Goal: Task Accomplishment & Management: Manage account settings

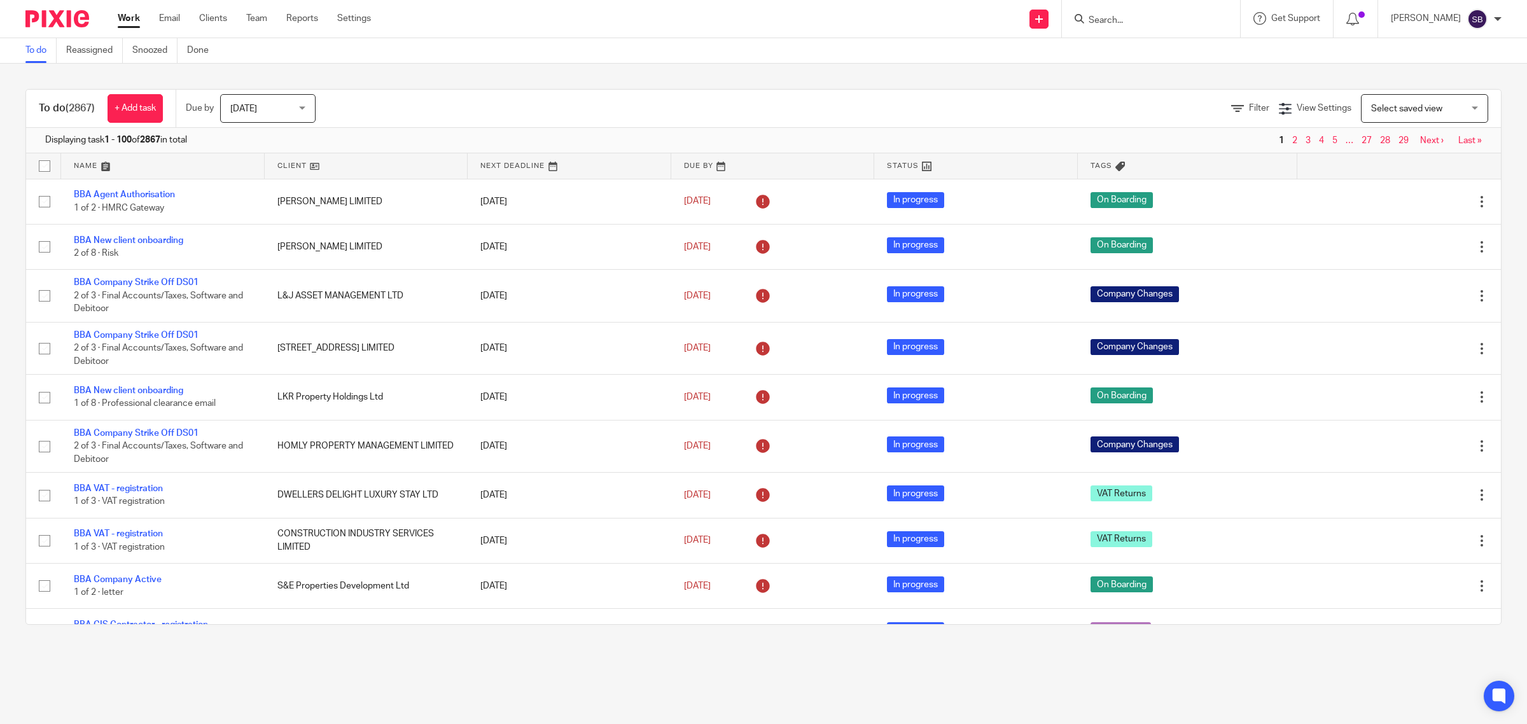
click at [1139, 27] on div at bounding box center [1151, 19] width 178 height 38
click at [1140, 18] on input "Search" at bounding box center [1144, 20] width 115 height 11
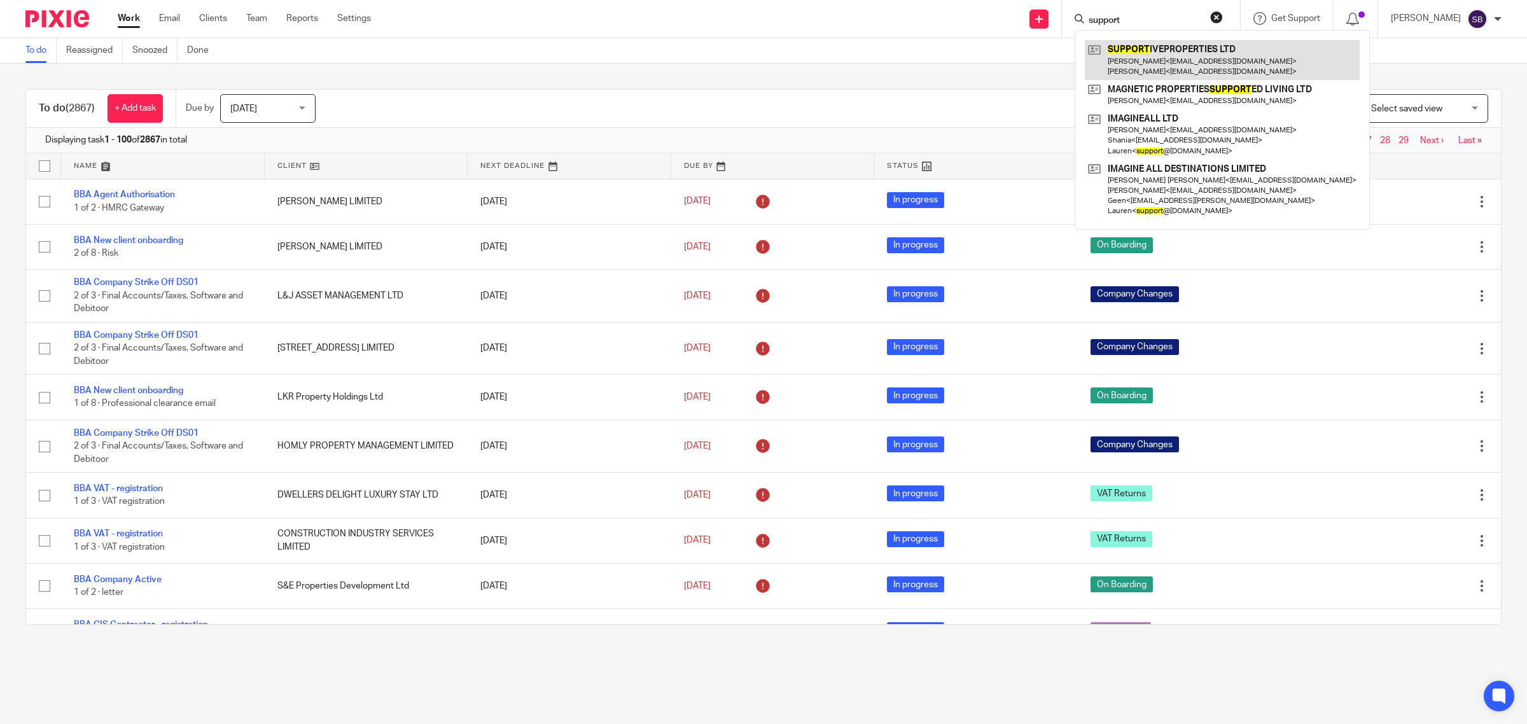
type input "support"
click at [1150, 52] on link at bounding box center [1222, 59] width 275 height 39
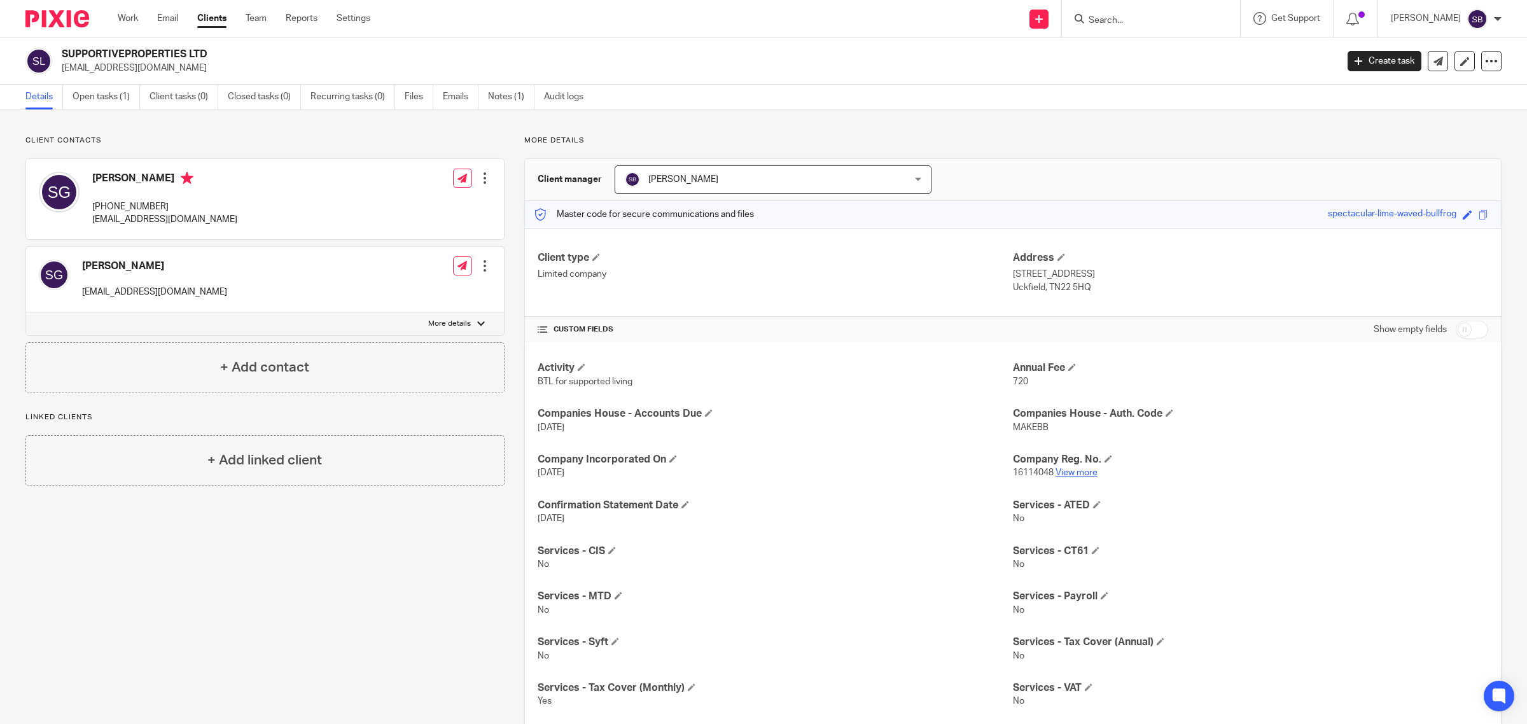
click at [1067, 469] on link "View more" at bounding box center [1076, 472] width 42 height 9
drag, startPoint x: 90, startPoint y: 207, endPoint x: 199, endPoint y: 199, distance: 109.7
click at [199, 199] on div "Sarah Green +44 7793 962891 sgreen4204@gmail.com Edit contact Create client fro…" at bounding box center [265, 199] width 478 height 80
copy p "+44 7793 962891"
drag, startPoint x: 59, startPoint y: 68, endPoint x: 232, endPoint y: 65, distance: 173.7
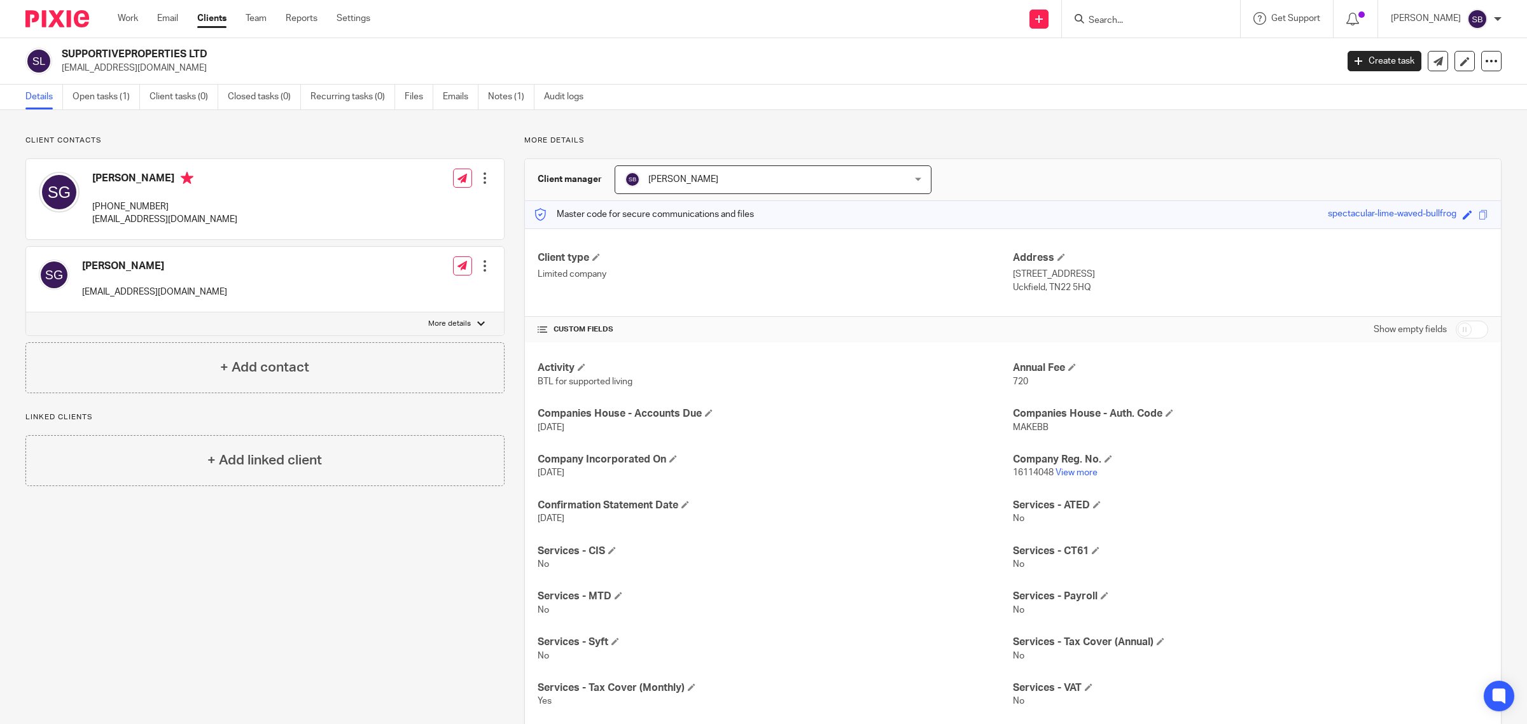
click at [232, 65] on div "SUPPORTIVEPROPERTIES LTD thepropertymidwife@gmail.com" at bounding box center [676, 61] width 1303 height 27
copy p "thepropertymidwife@gmail.com"
click at [1124, 17] on input "Search" at bounding box center [1144, 20] width 115 height 11
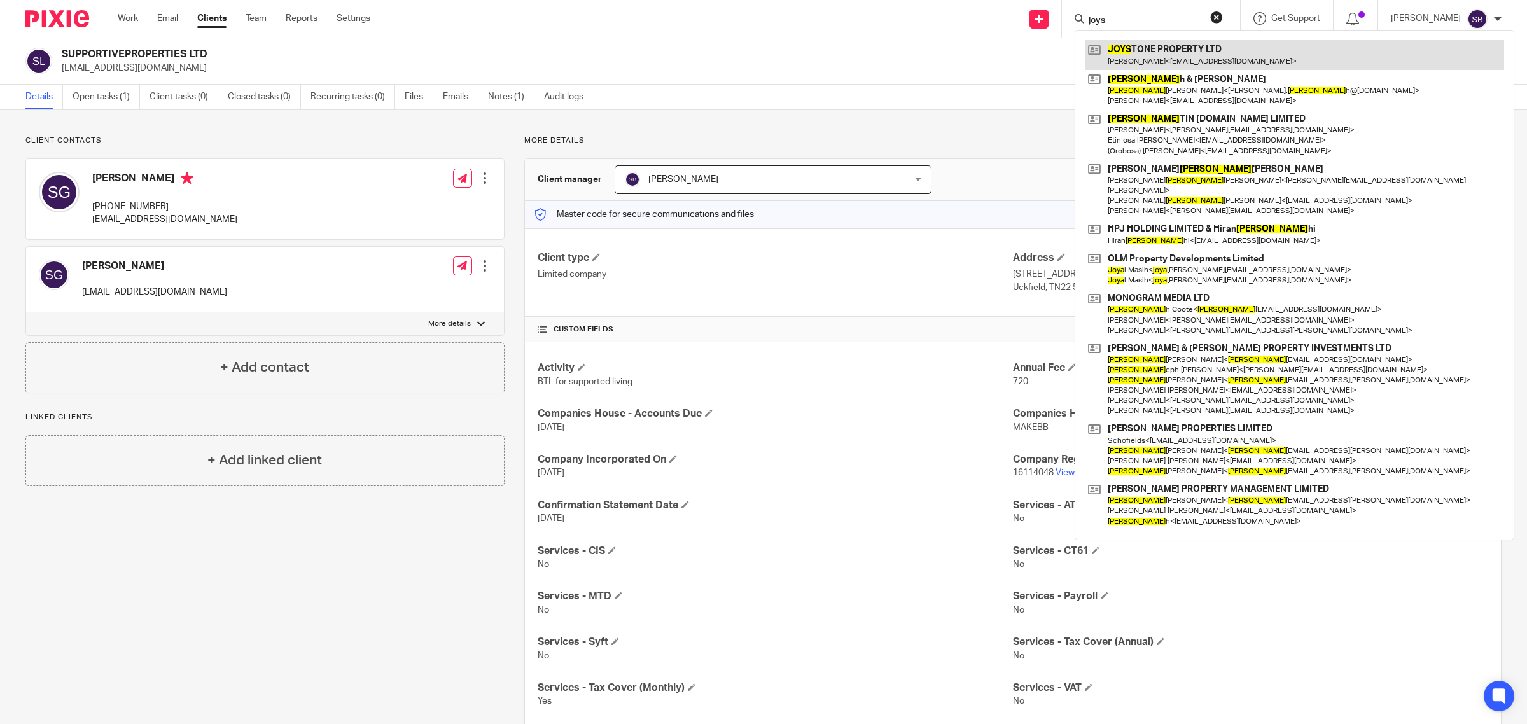
type input "joys"
click at [1220, 55] on link at bounding box center [1294, 54] width 419 height 29
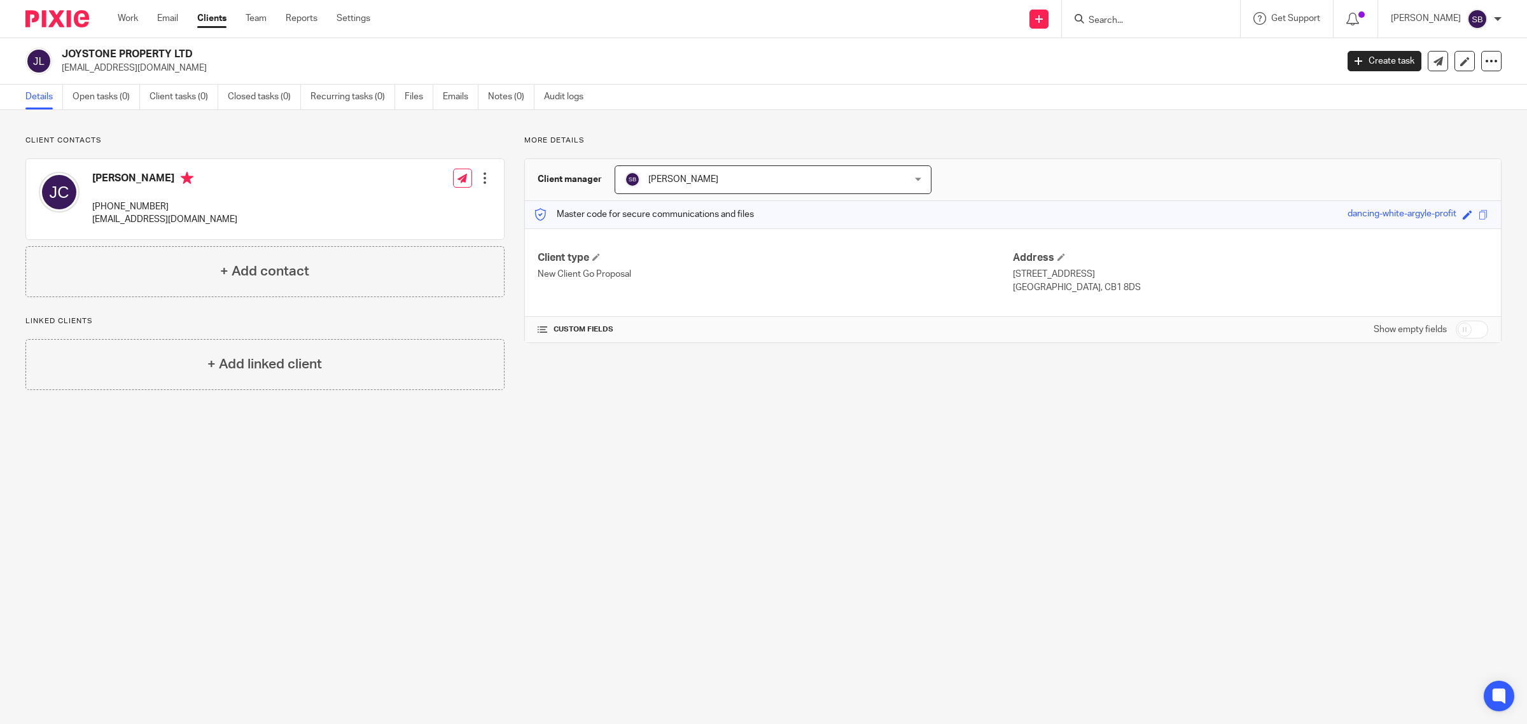
drag, startPoint x: 62, startPoint y: 51, endPoint x: 191, endPoint y: 48, distance: 128.5
click at [191, 48] on h2 "JOYSTONE PROPERTY LTD" at bounding box center [568, 54] width 1013 height 13
copy h2 "JOYSTONE PROPERTY LTD"
click at [1471, 333] on input "checkbox" at bounding box center [1471, 330] width 32 height 18
checkbox input "true"
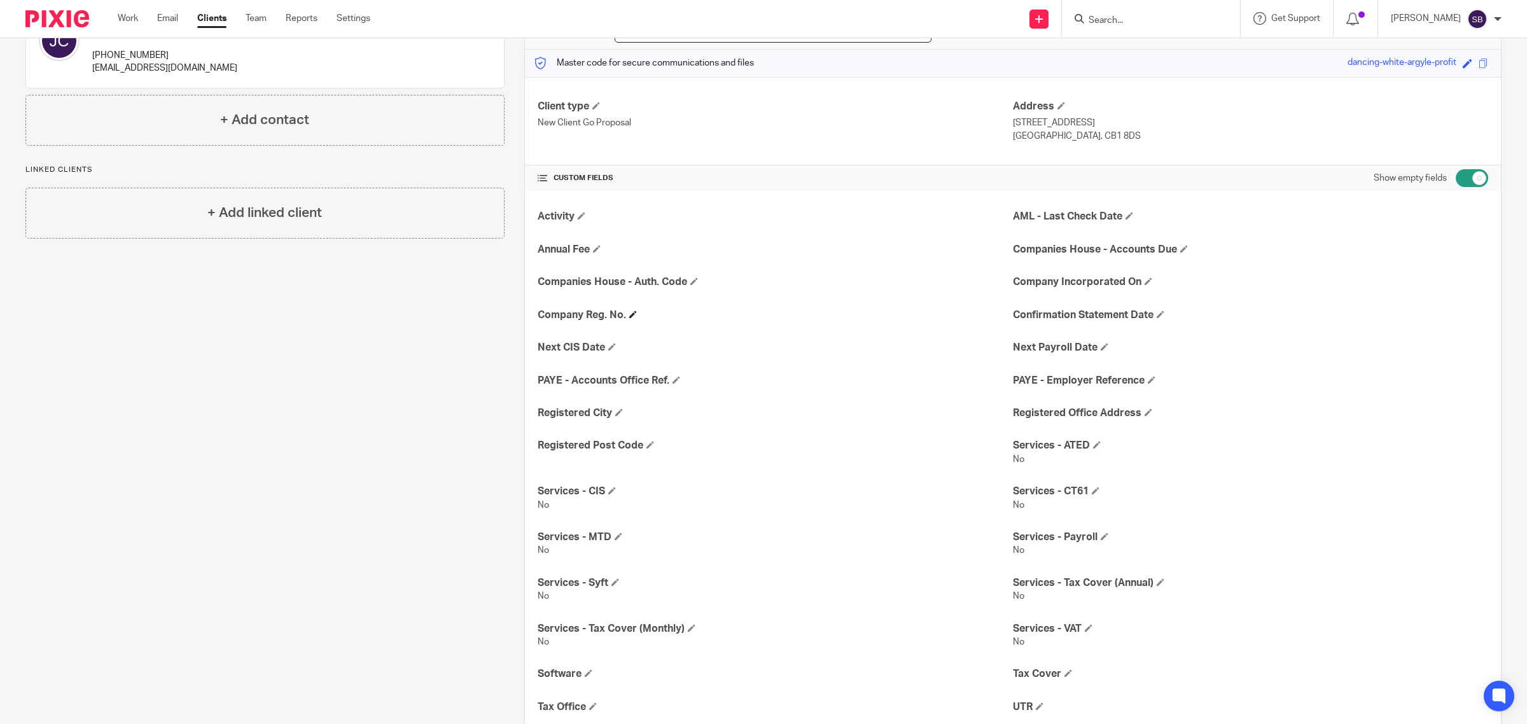
scroll to position [92, 0]
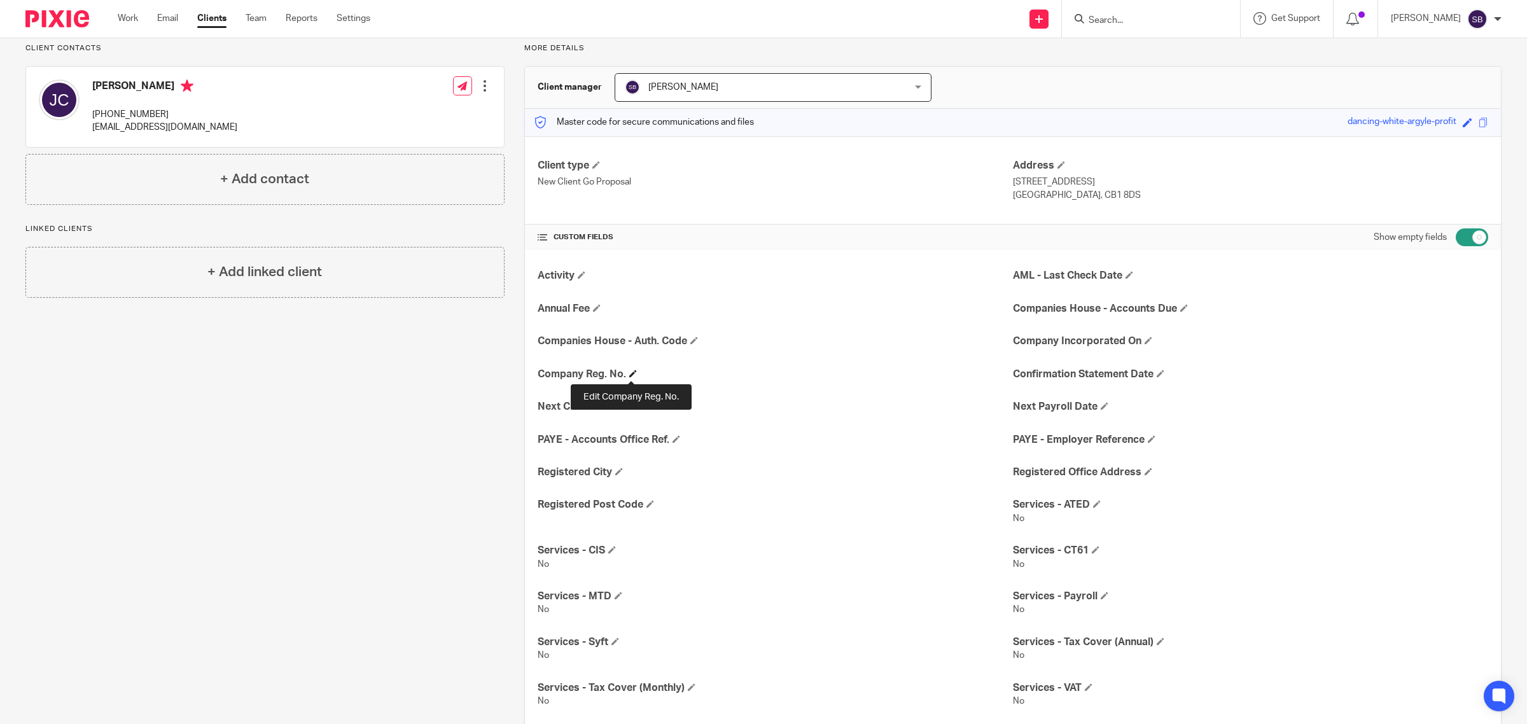
click at [630, 375] on span at bounding box center [633, 374] width 8 height 8
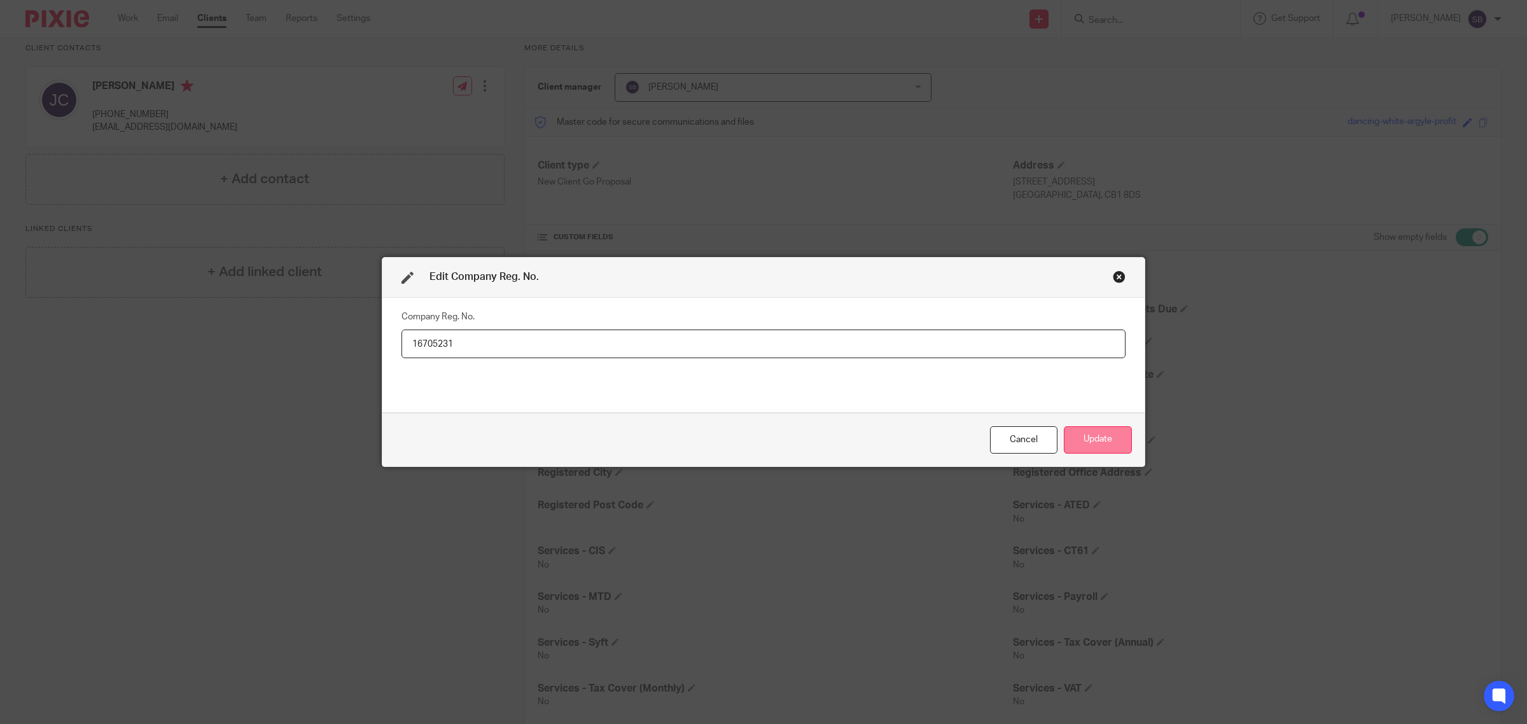
type input "16705231"
click at [1098, 439] on button "Update" at bounding box center [1098, 439] width 68 height 27
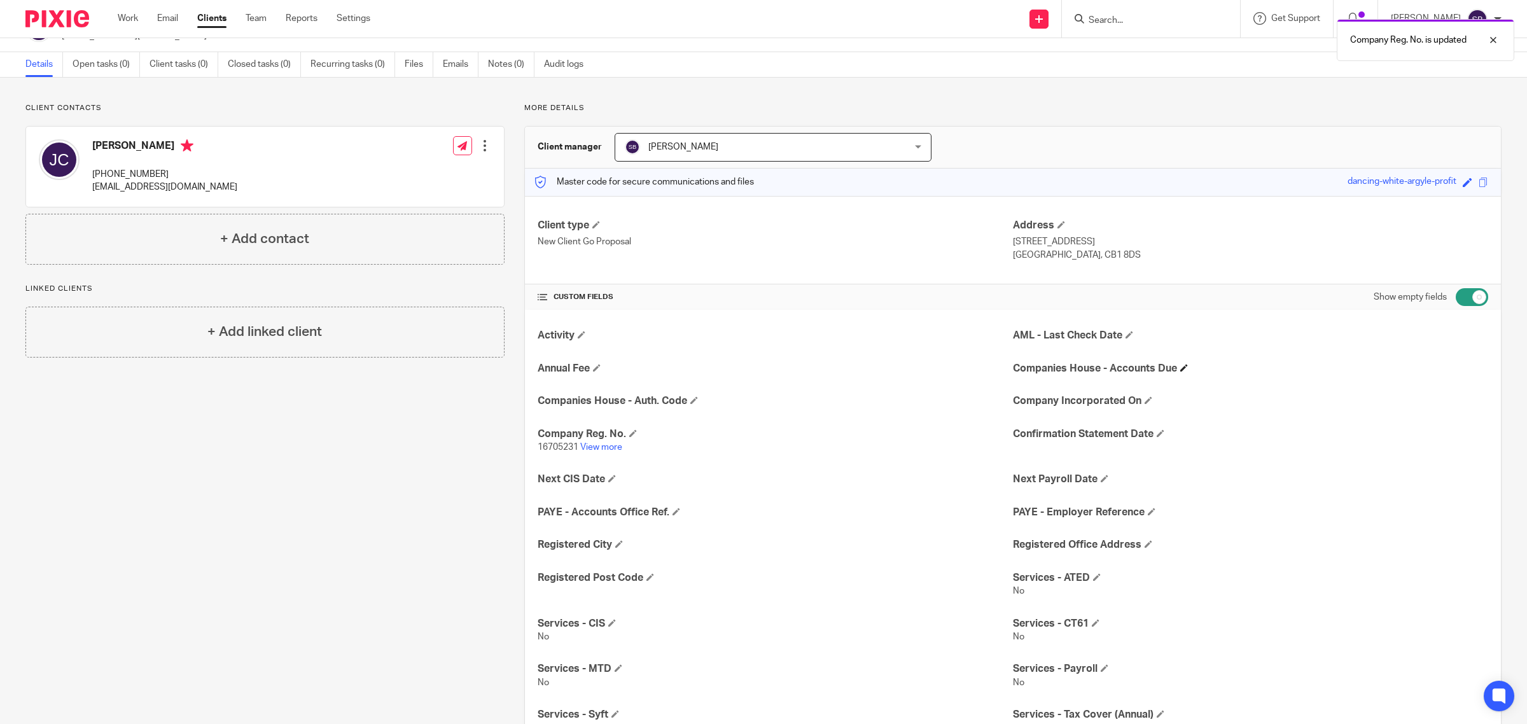
scroll to position [0, 0]
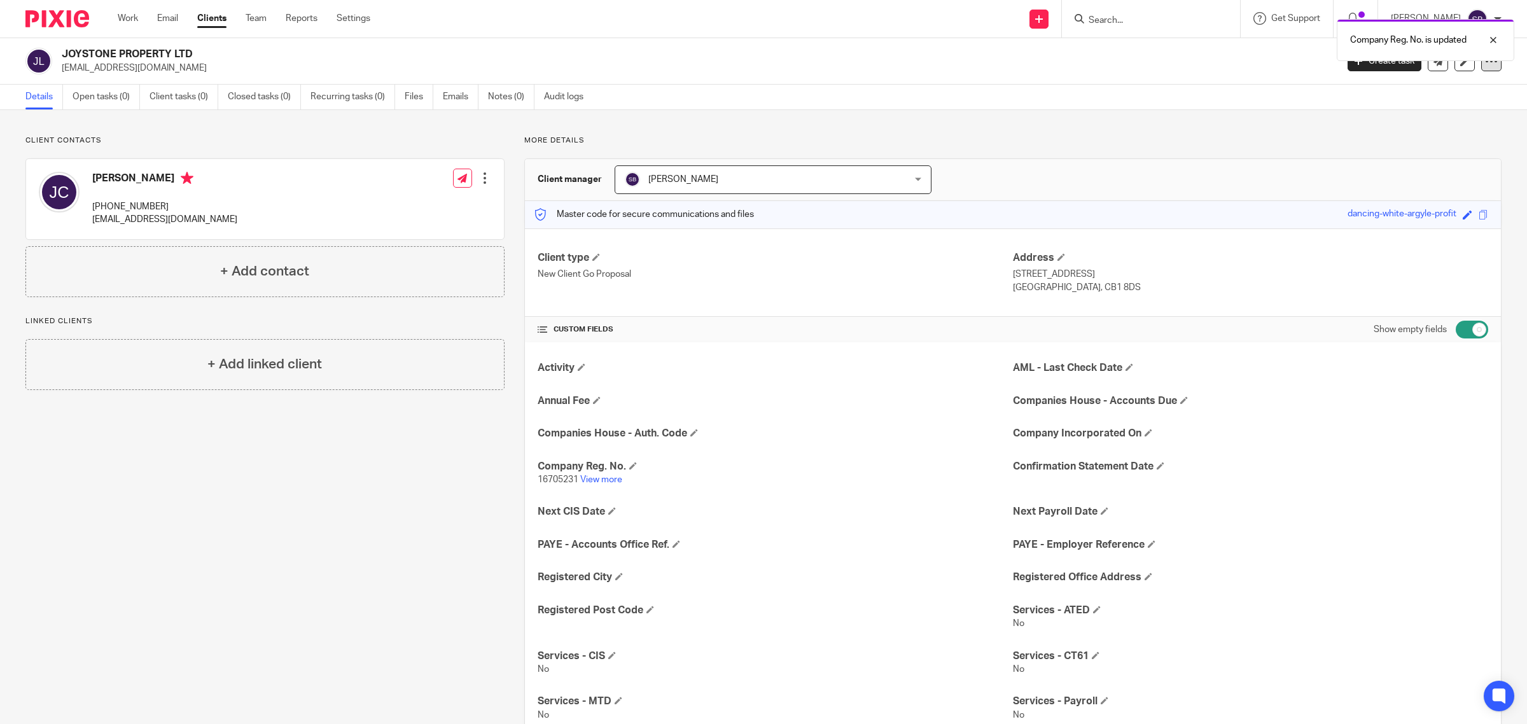
click at [1481, 68] on div at bounding box center [1491, 61] width 20 height 20
click at [1448, 90] on link "Update from Companies House" at bounding box center [1409, 93] width 141 height 18
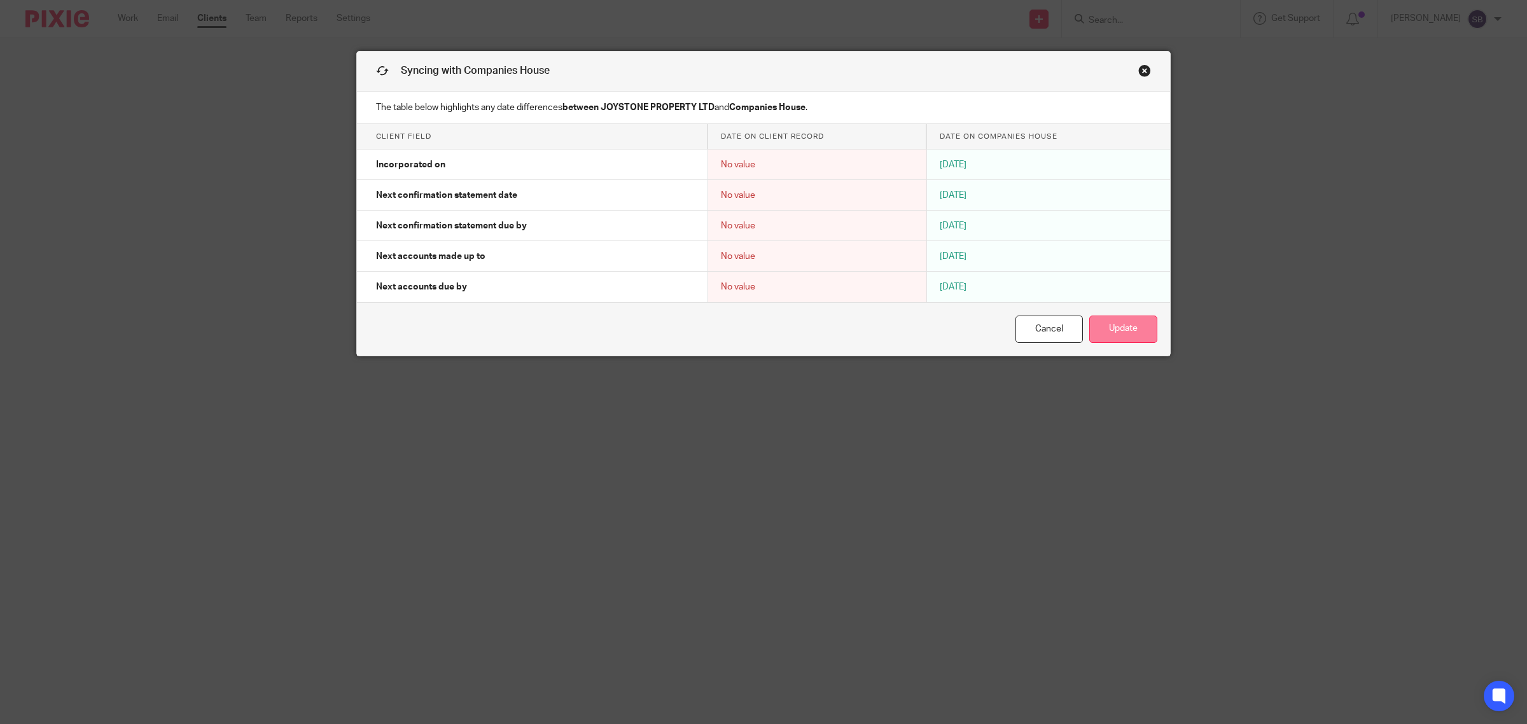
click at [1116, 329] on button "Update" at bounding box center [1123, 329] width 68 height 27
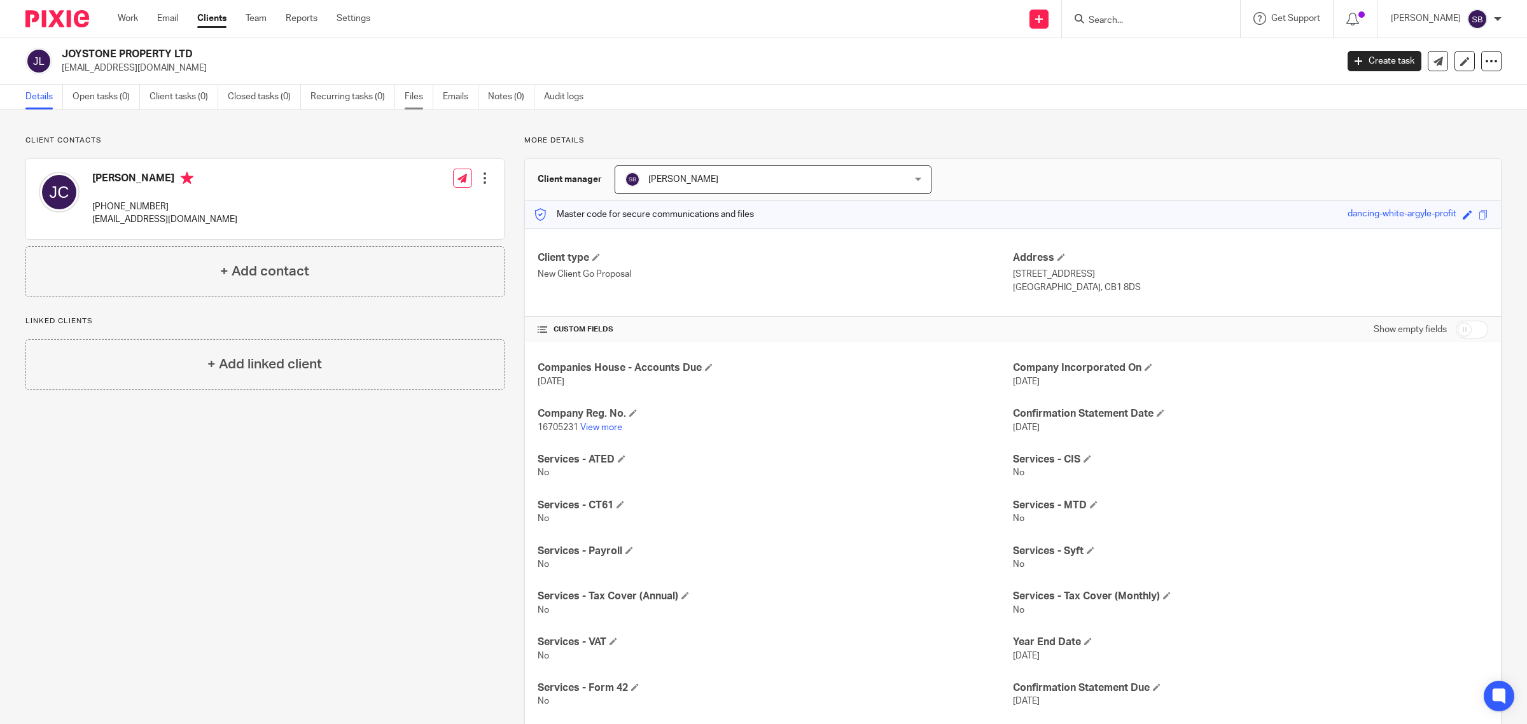
click at [420, 95] on link "Files" at bounding box center [419, 97] width 29 height 25
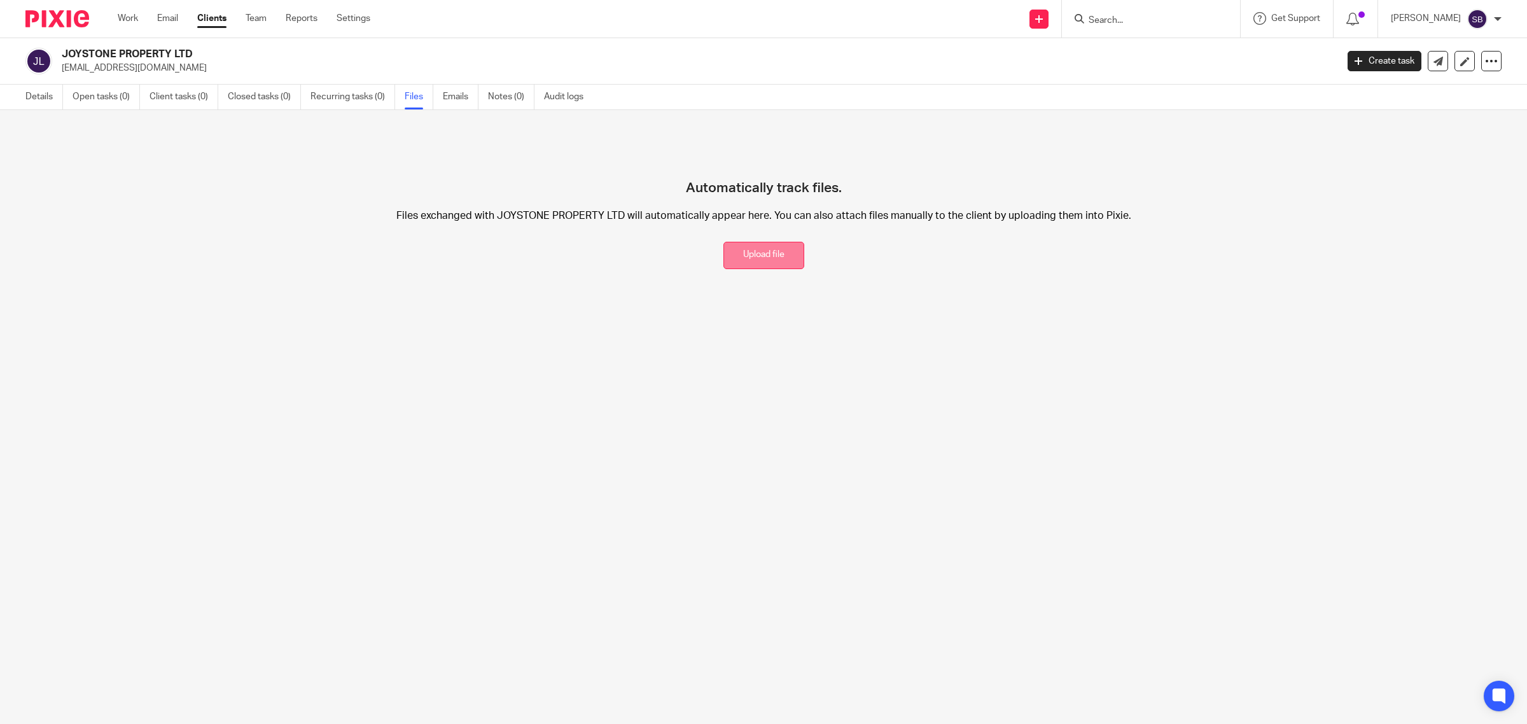
click at [749, 253] on button "Upload file" at bounding box center [763, 255] width 81 height 27
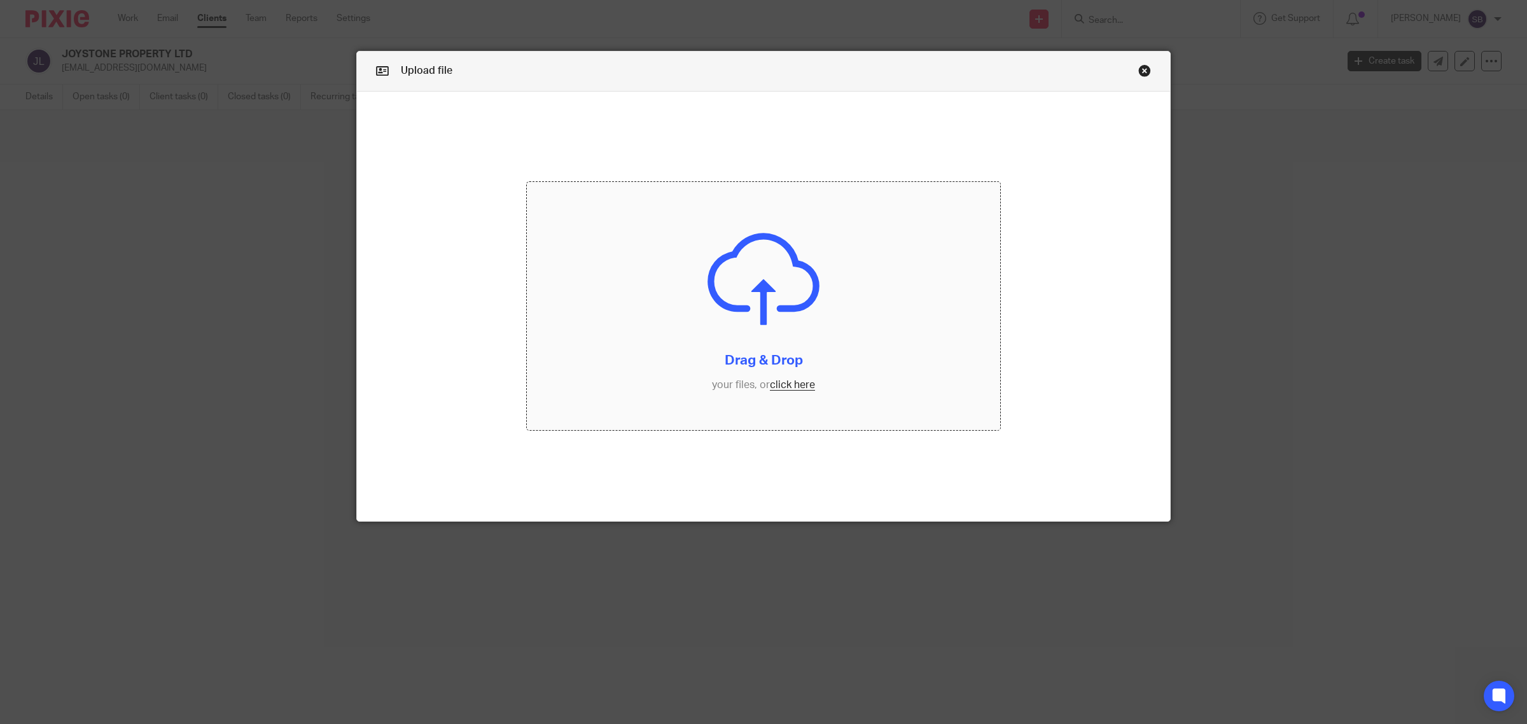
click at [793, 385] on input "file" at bounding box center [763, 306] width 473 height 248
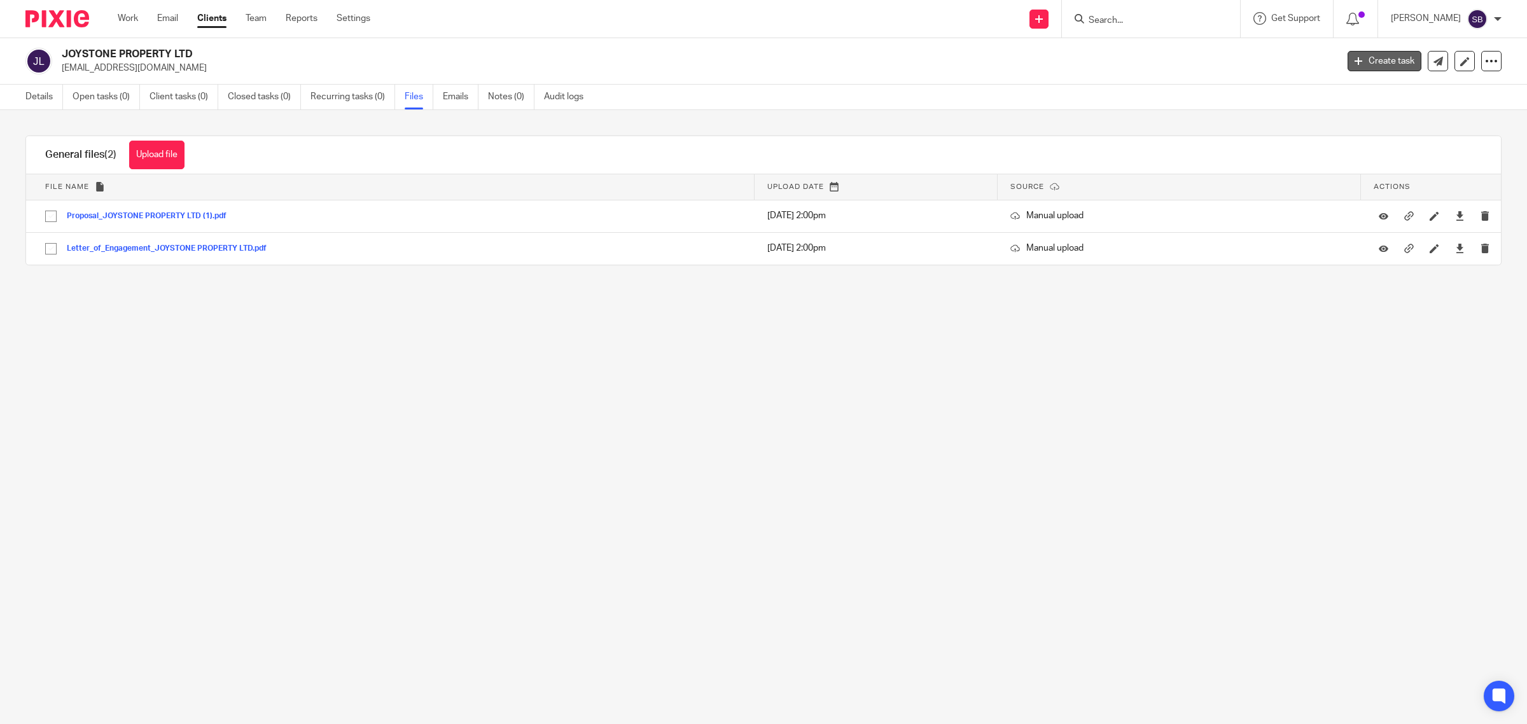
click at [1372, 55] on link "Create task" at bounding box center [1384, 61] width 74 height 20
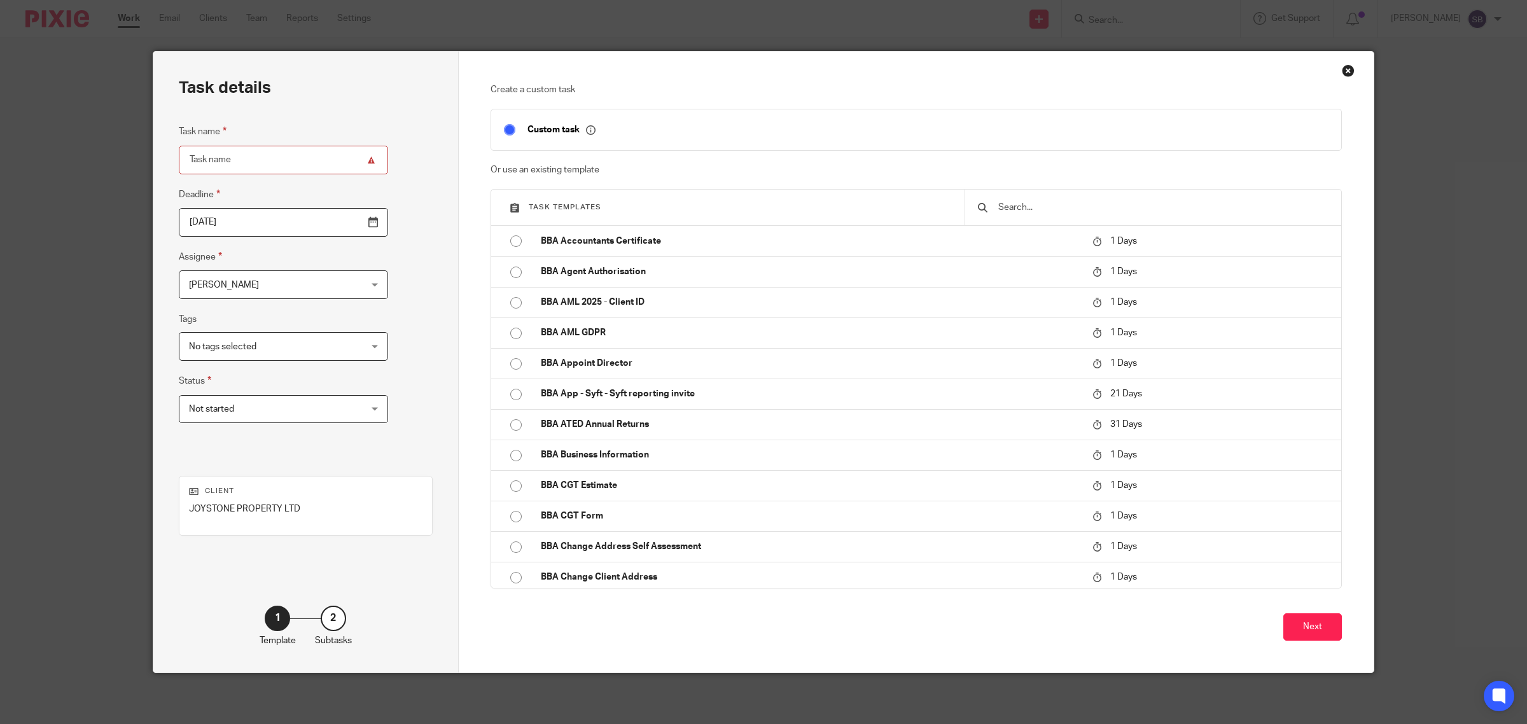
click at [1020, 205] on input "text" at bounding box center [1162, 207] width 331 height 14
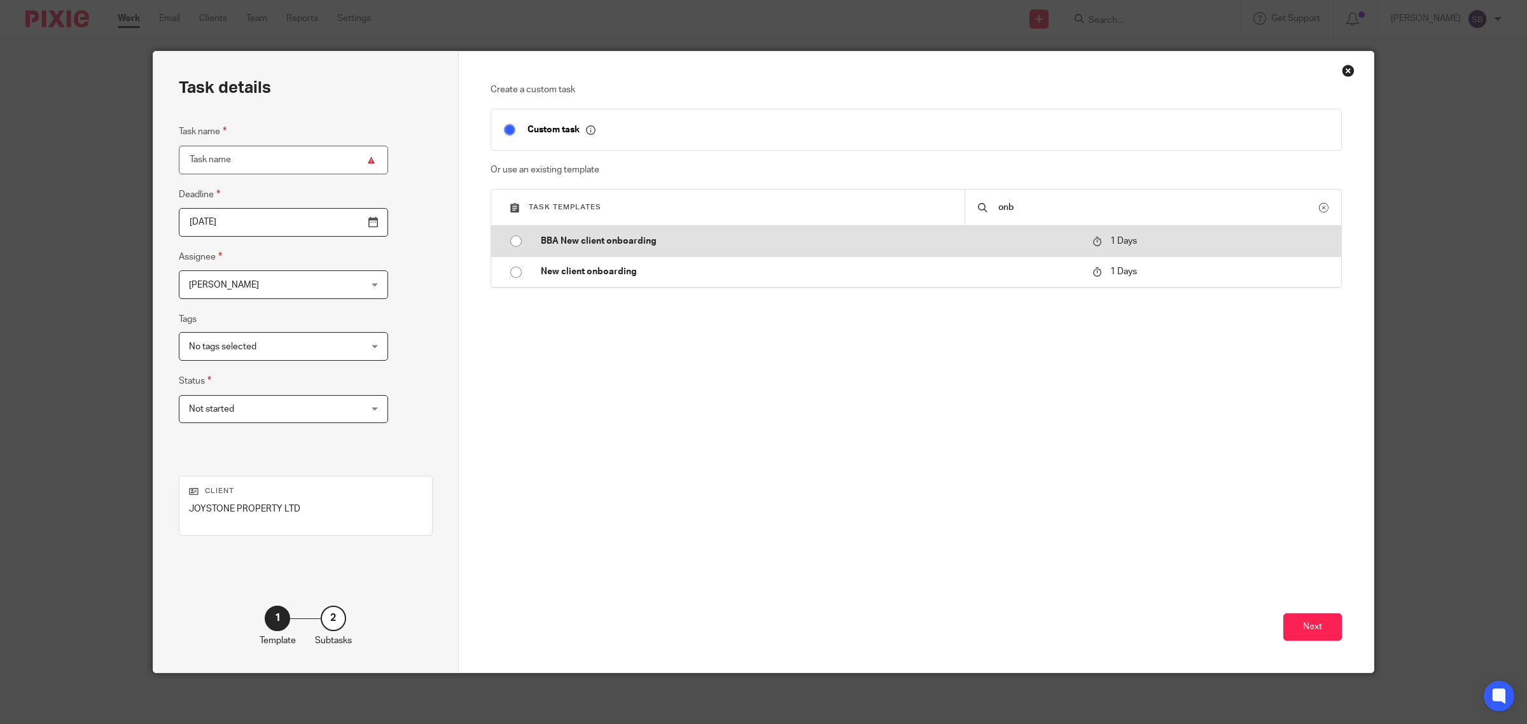
type input "onb"
click at [663, 246] on p "BBA New client onboarding" at bounding box center [810, 241] width 539 height 13
type input "[DATE]"
type input "BBA New client onboarding"
checkbox input "false"
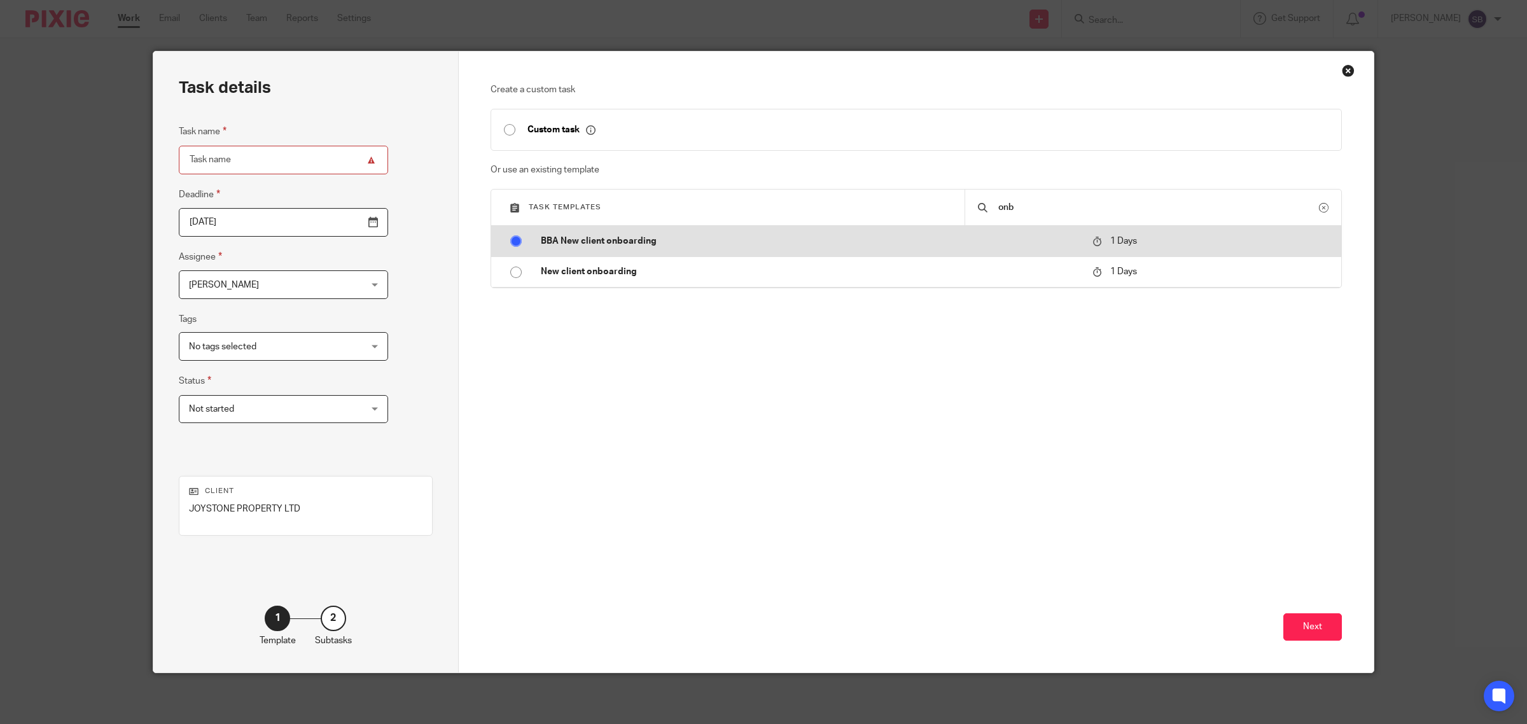
radio input "true"
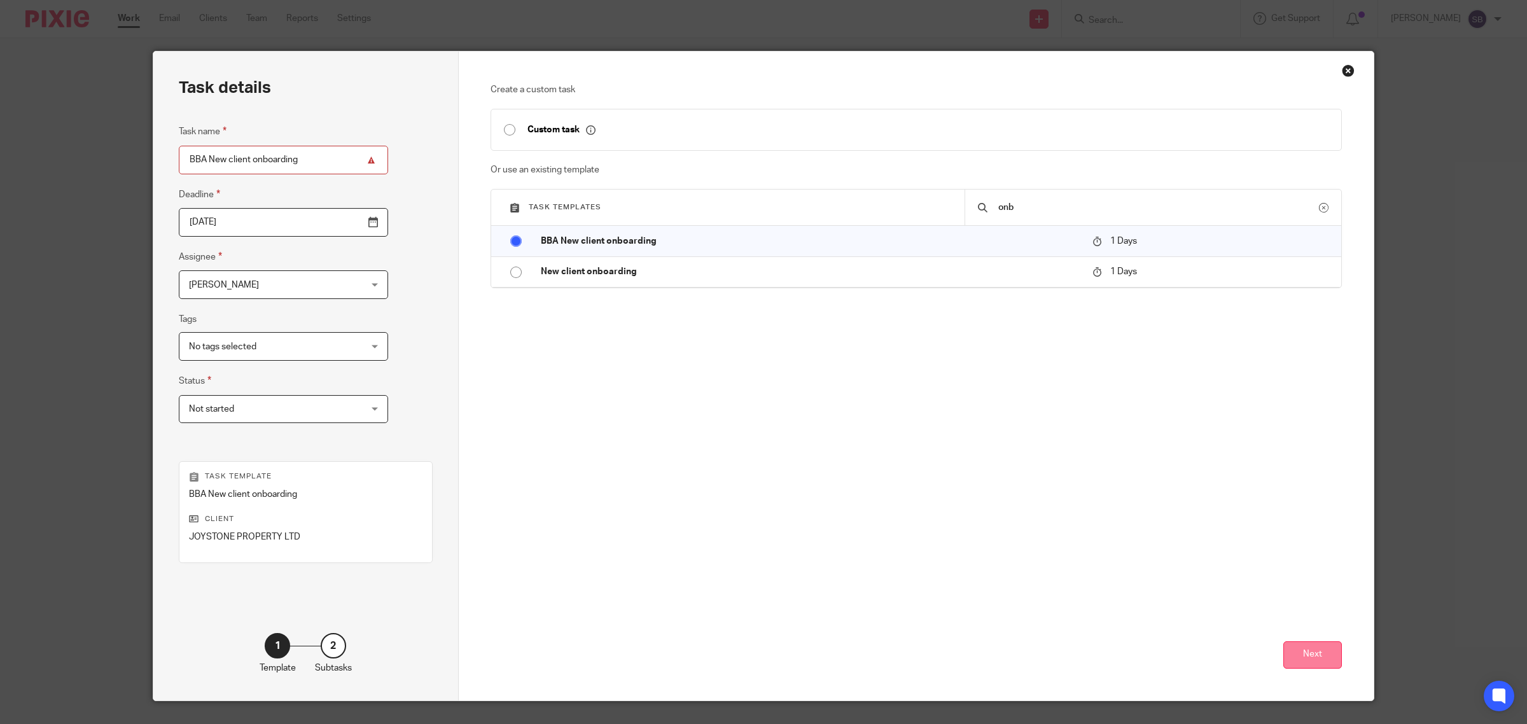
click at [1309, 662] on button "Next" at bounding box center [1312, 654] width 59 height 27
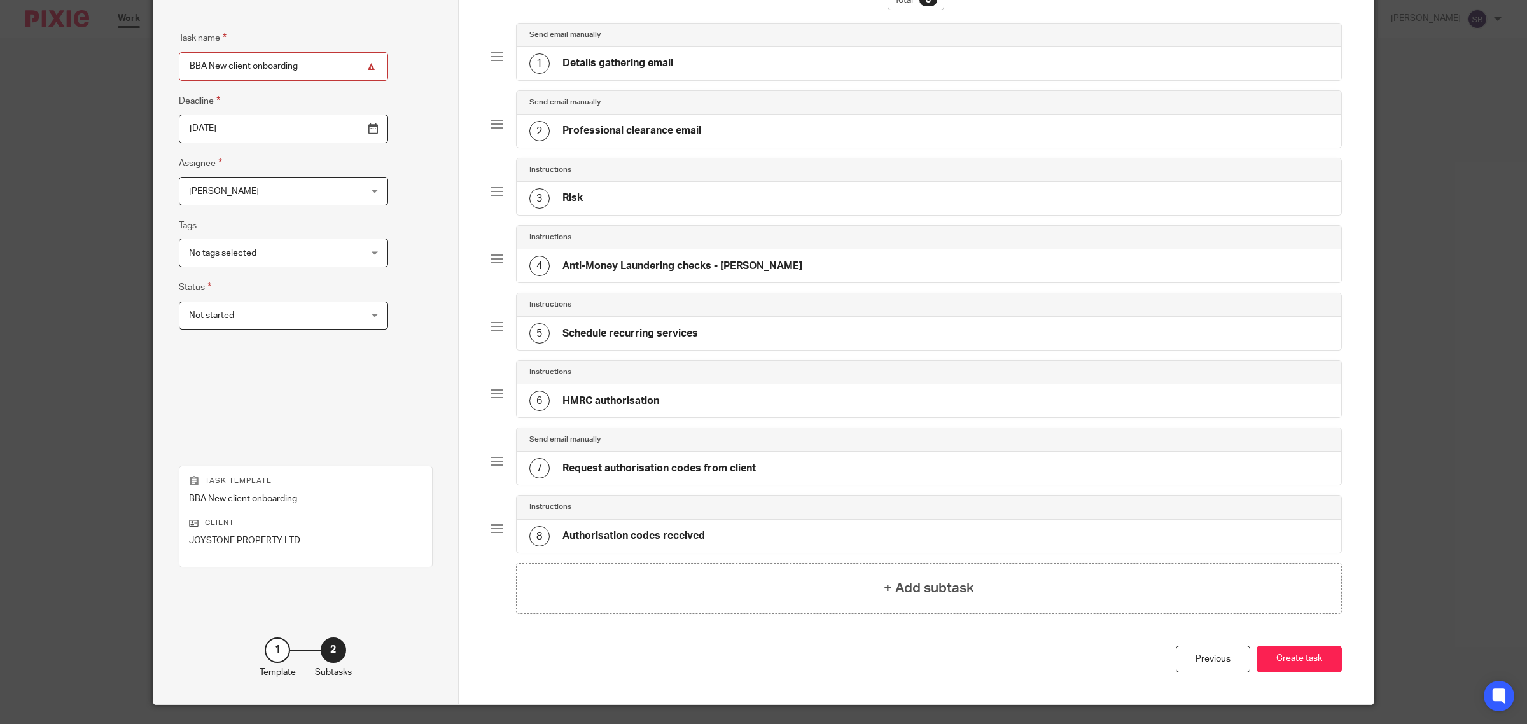
scroll to position [129, 0]
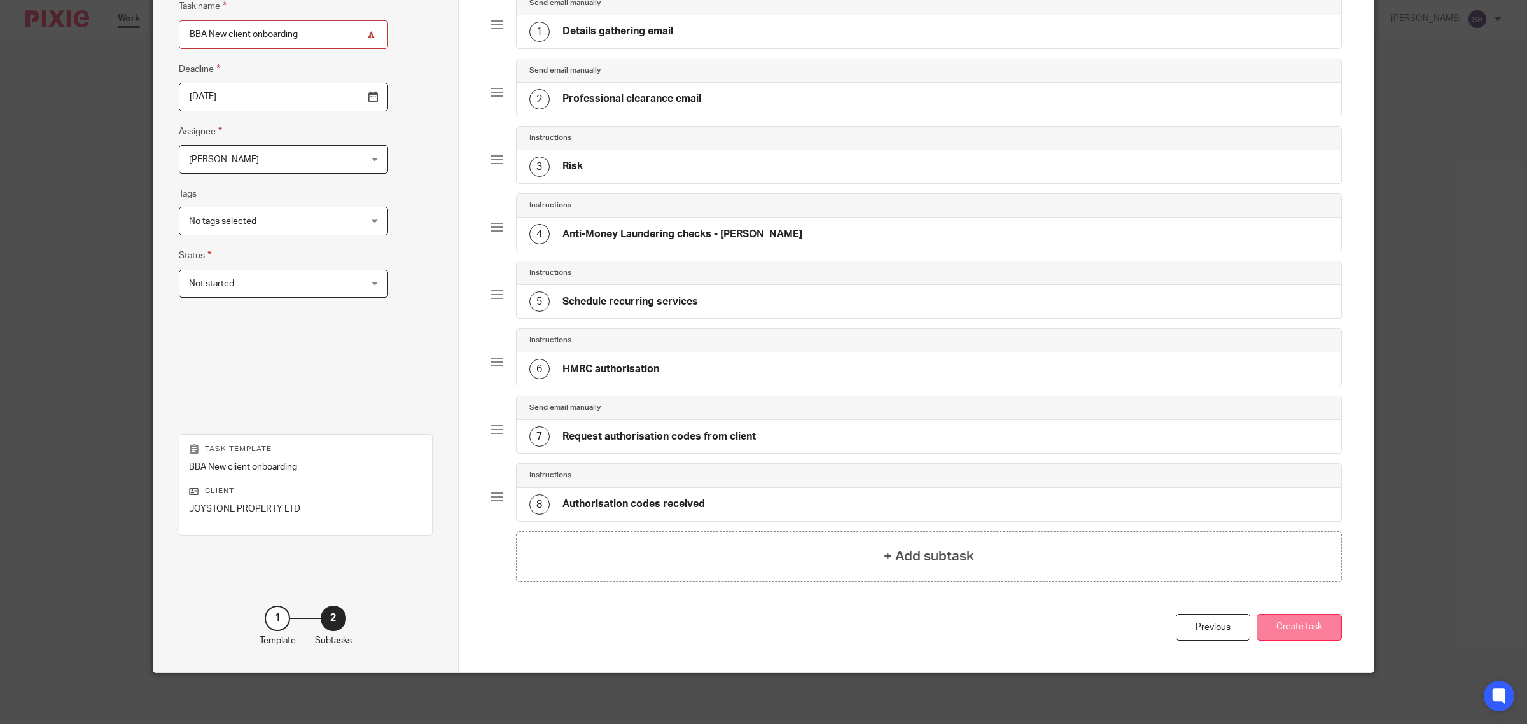
click at [1321, 630] on button "Create task" at bounding box center [1298, 627] width 85 height 27
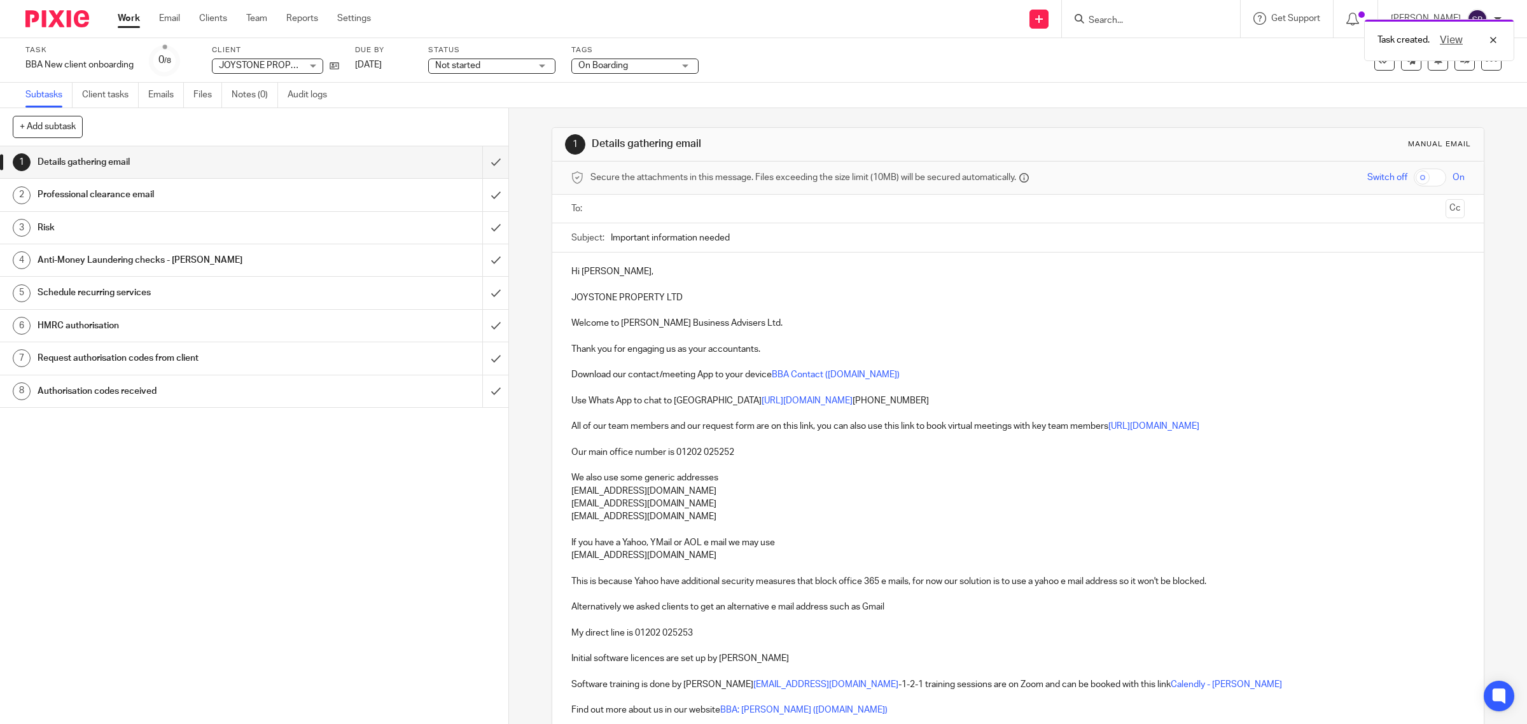
click at [637, 211] on input "text" at bounding box center [1017, 209] width 845 height 15
click at [788, 214] on input "text" at bounding box center [1091, 210] width 698 height 25
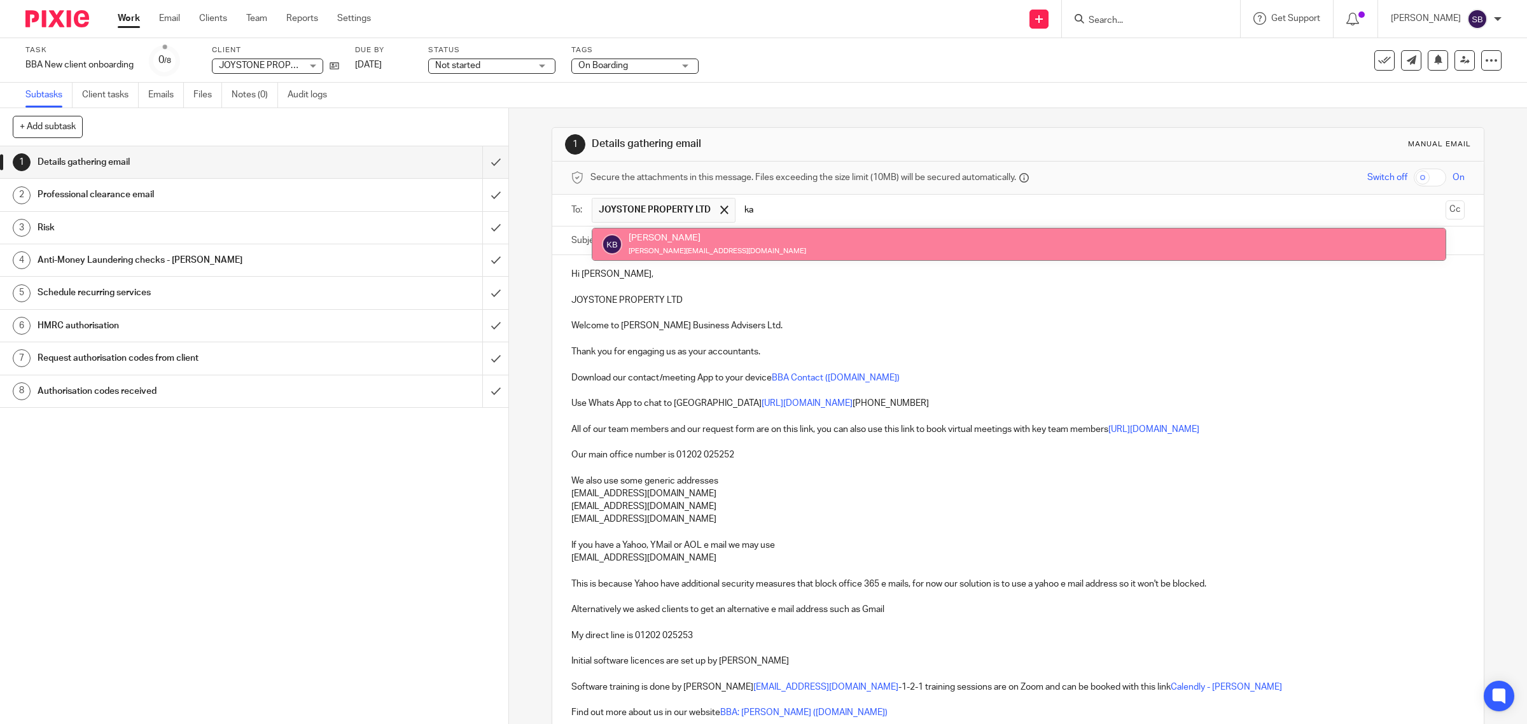
type input "ka"
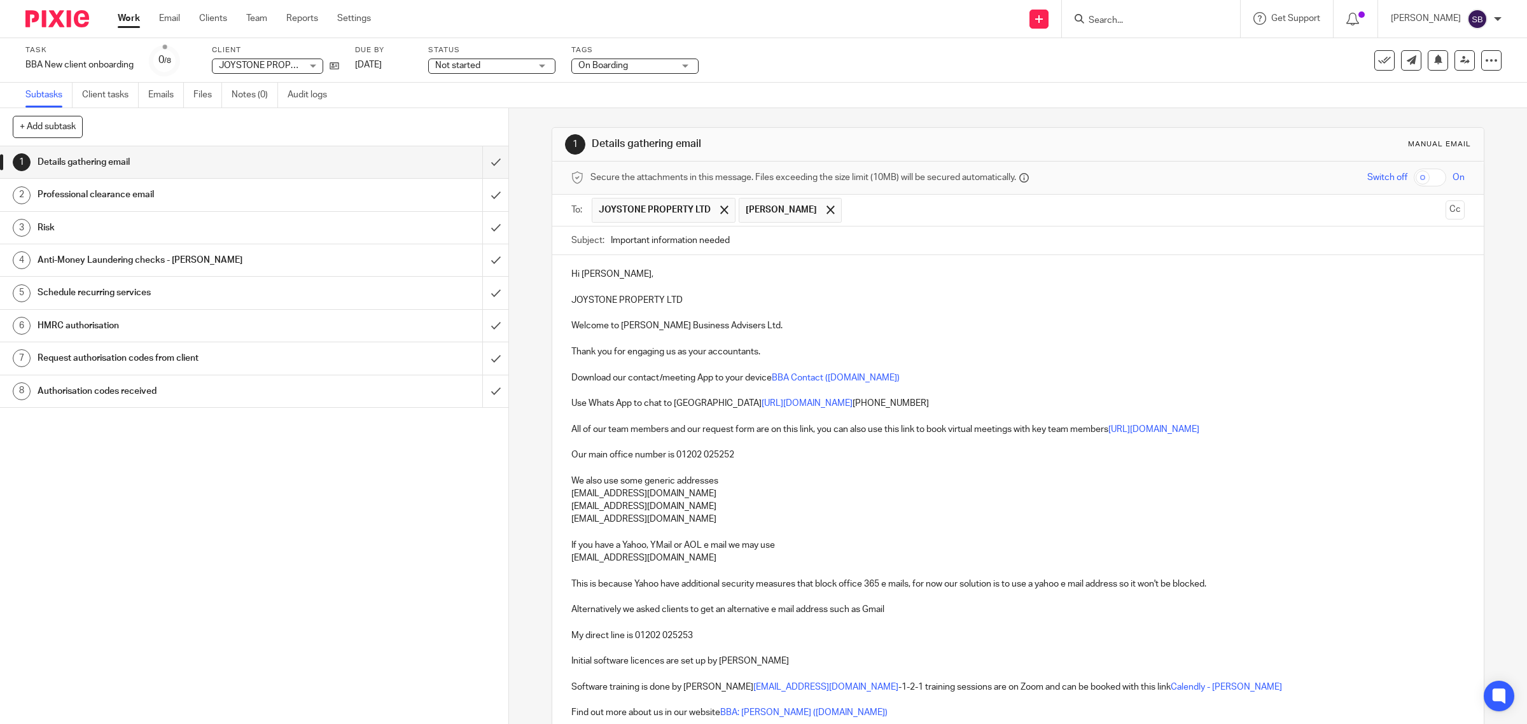
click at [862, 213] on input "text" at bounding box center [1144, 210] width 592 height 25
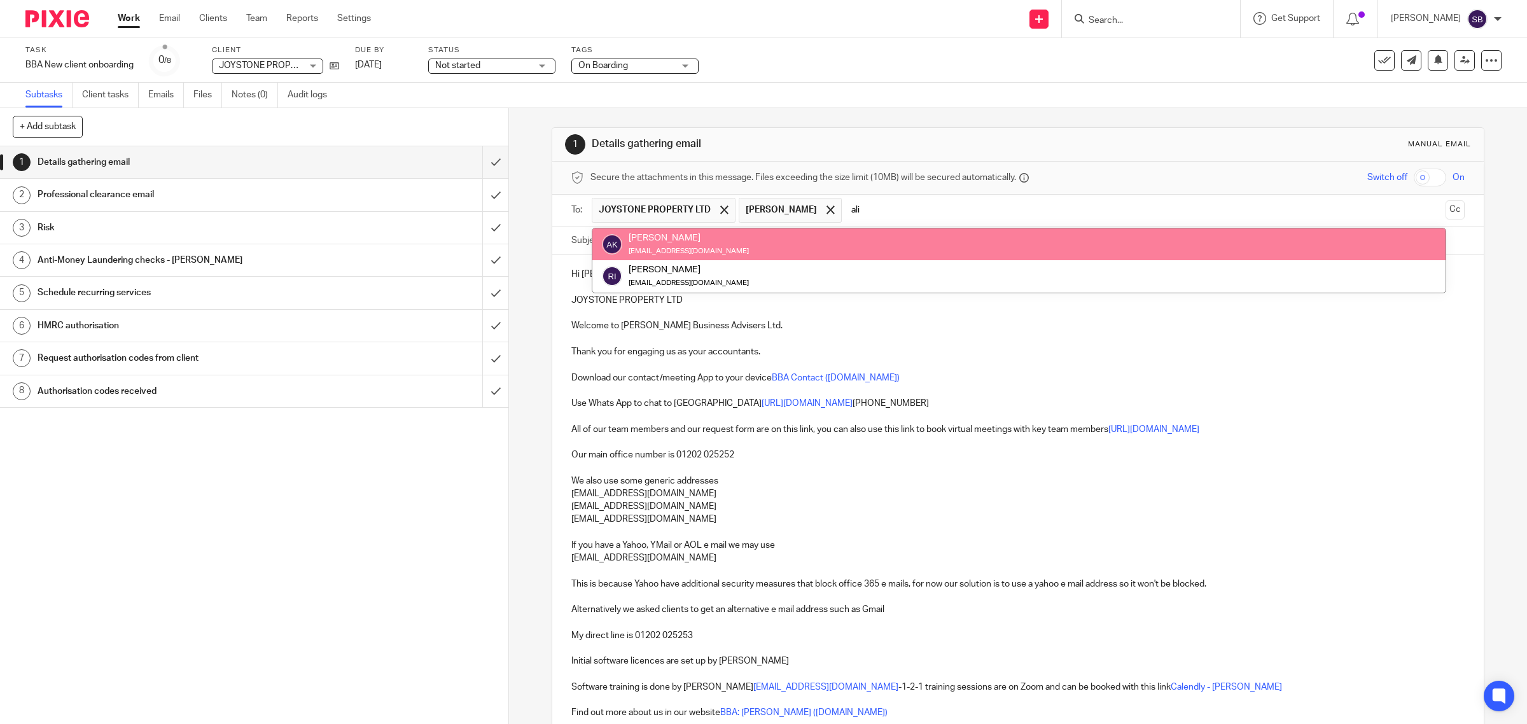
type input "ali"
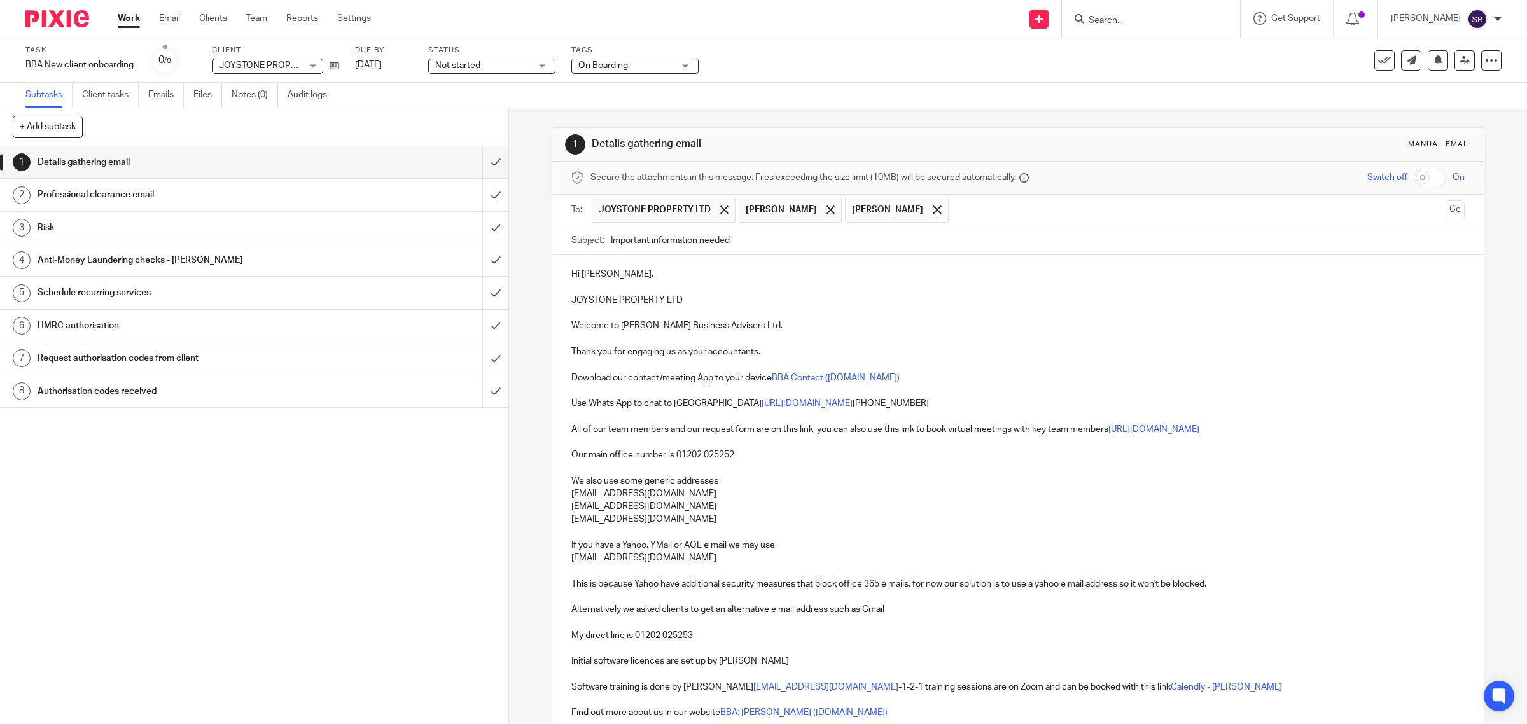
click at [974, 221] on input "text" at bounding box center [1197, 210] width 485 height 25
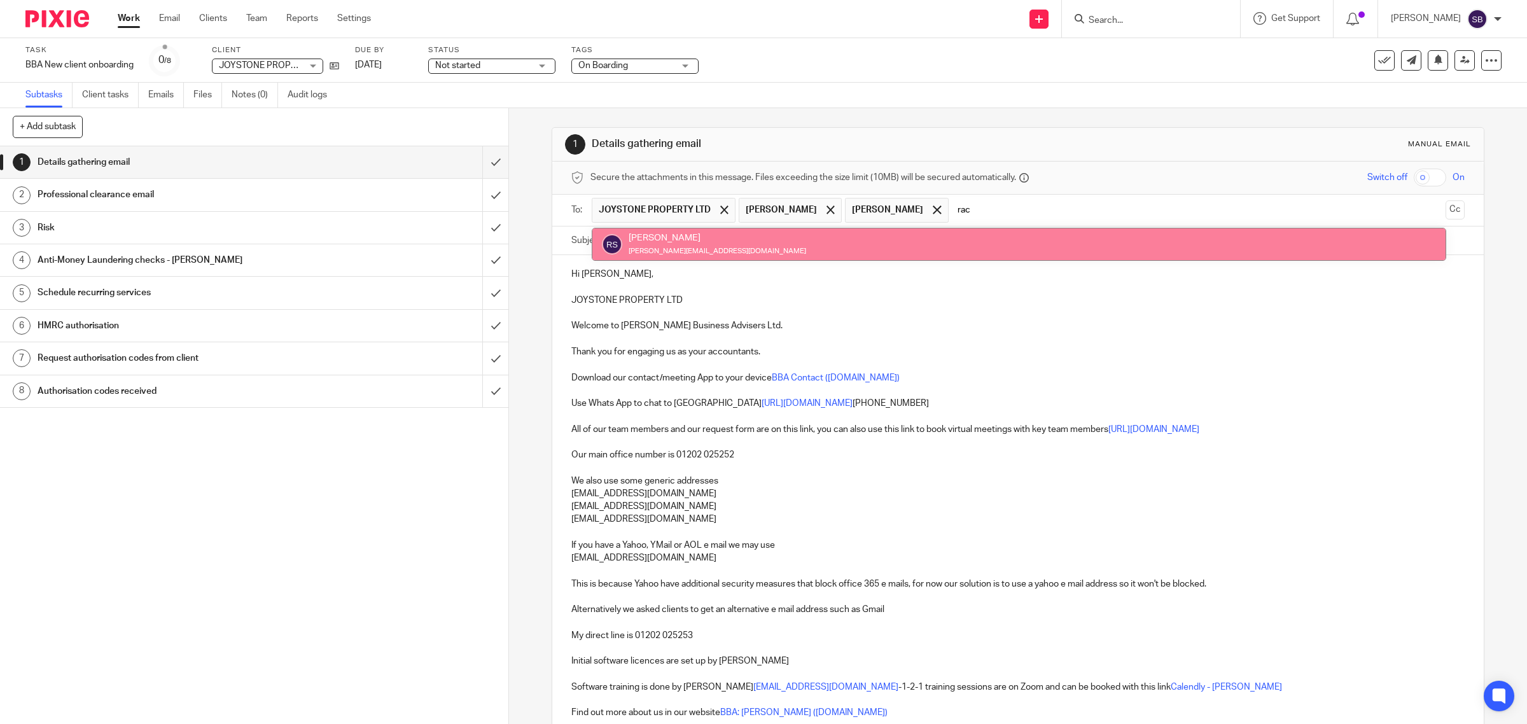
type input "rac"
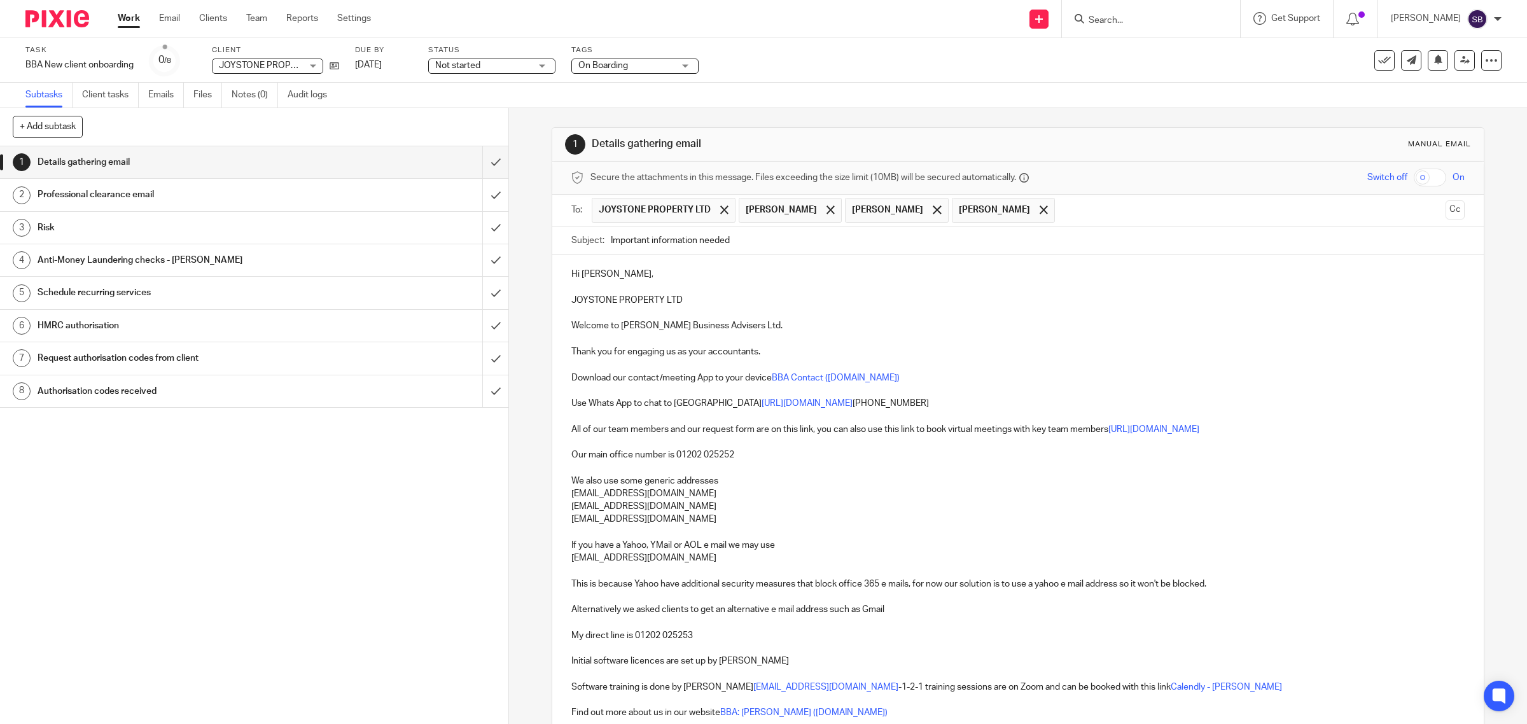
click at [1061, 209] on input "text" at bounding box center [1250, 210] width 379 height 25
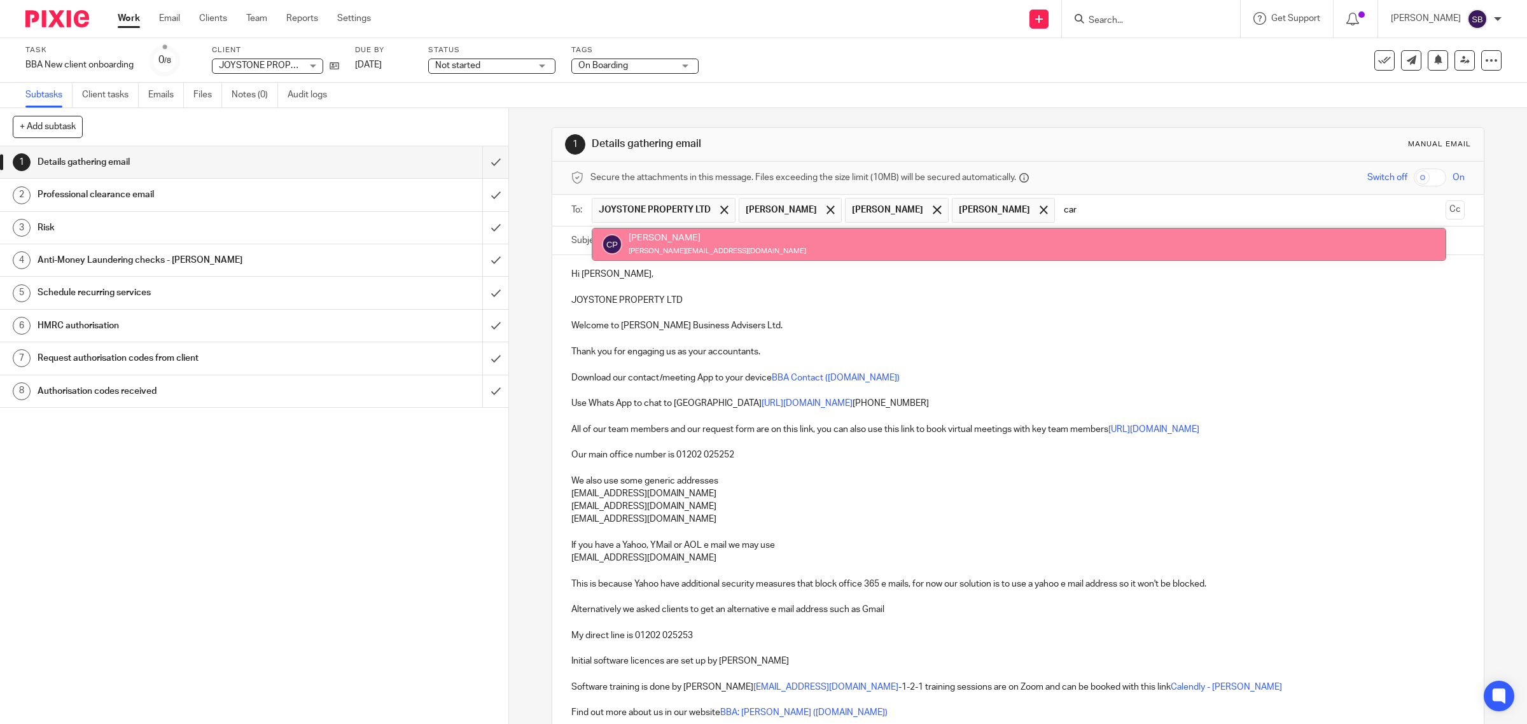
type input "car"
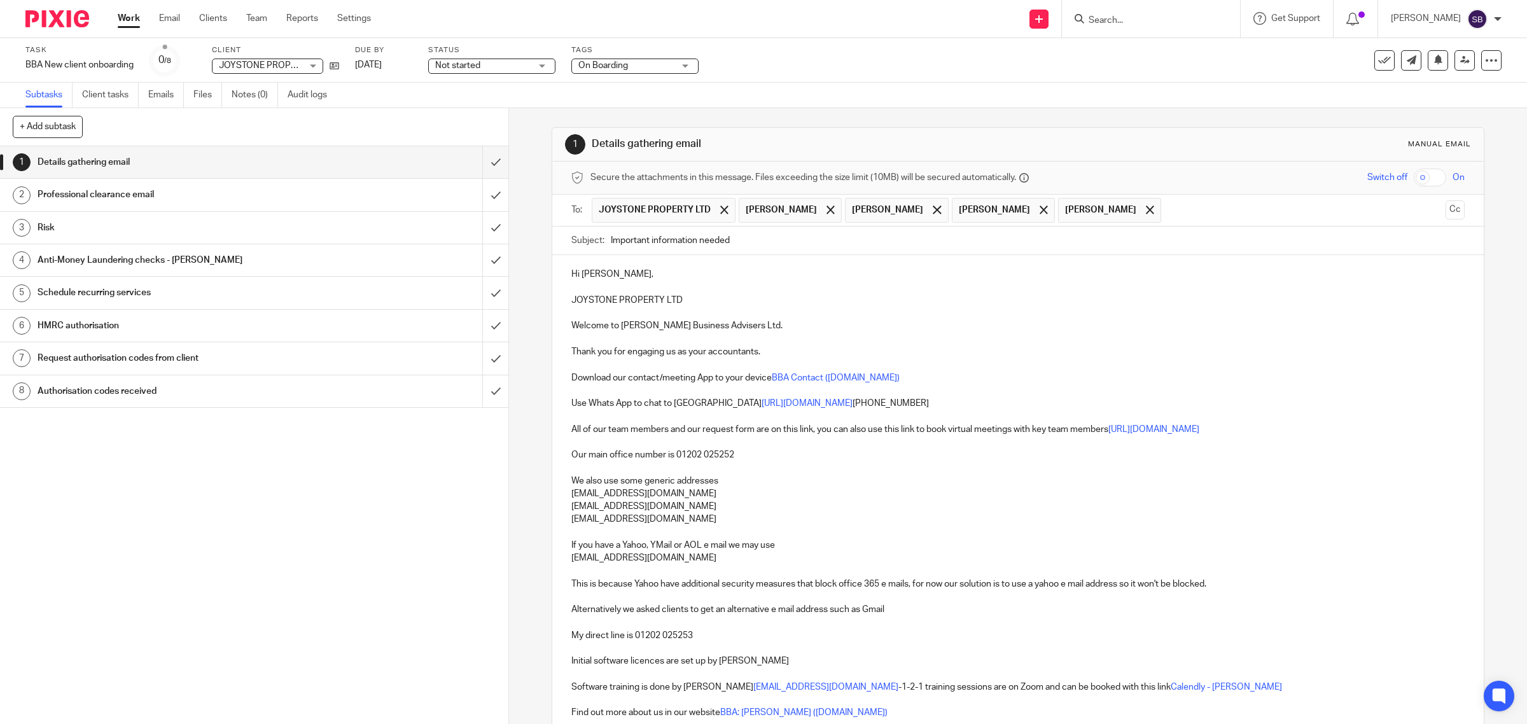
click at [1167, 208] on input "text" at bounding box center [1303, 210] width 273 height 25
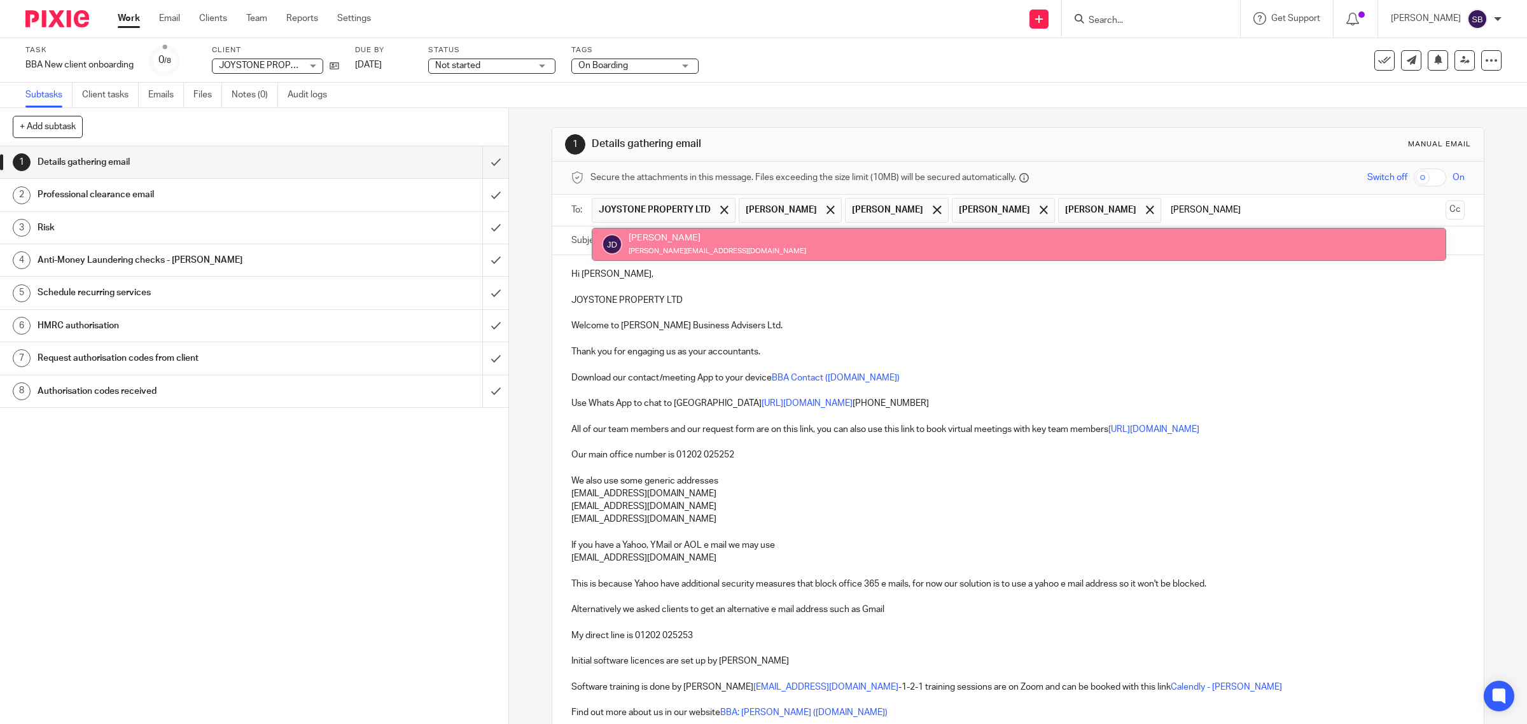
type input "jay"
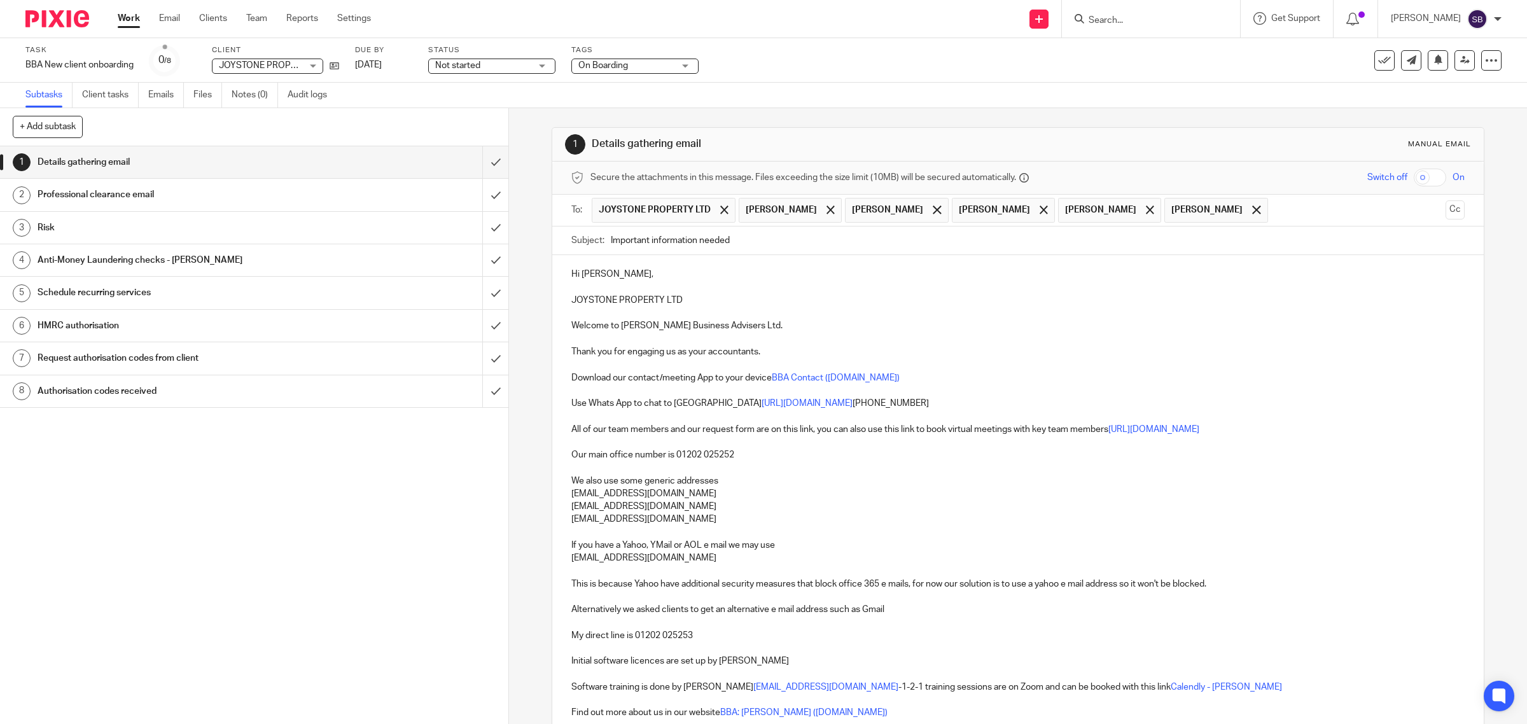
click at [792, 244] on input "Important information needed" at bounding box center [1038, 240] width 854 height 29
click at [571, 300] on p "JOYSTONE PROPERTY LTD" at bounding box center [1018, 300] width 894 height 13
drag, startPoint x: 568, startPoint y: 300, endPoint x: 711, endPoint y: 293, distance: 142.7
click at [711, 293] on div "Hi Jo, JOYSTONE PROPERTY LTD Welcome to Bicknell Business Advisers Ltd. Thank y…" at bounding box center [1018, 582] width 932 height 654
click at [616, 312] on p at bounding box center [1018, 313] width 894 height 13
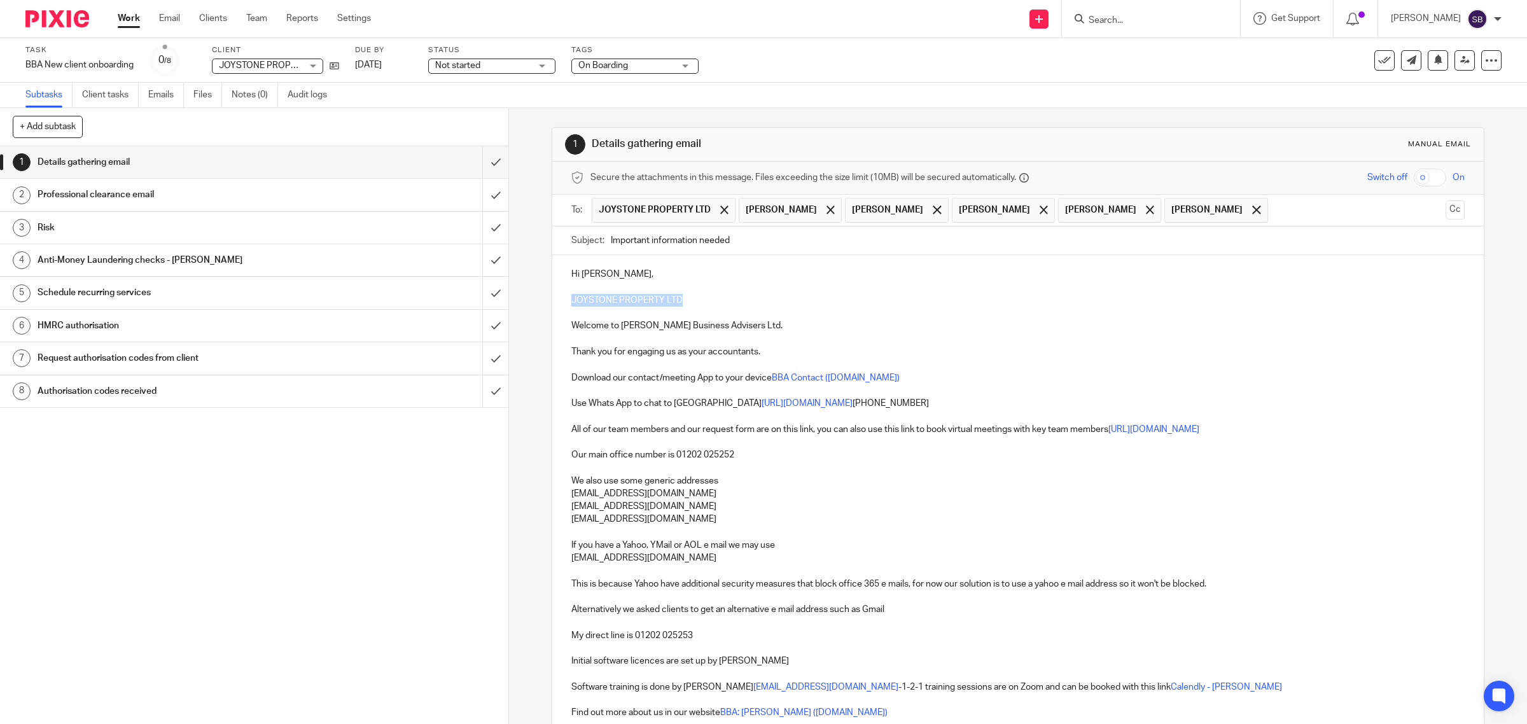
drag, startPoint x: 567, startPoint y: 301, endPoint x: 691, endPoint y: 305, distance: 124.1
click at [691, 305] on p "JOYSTONE PROPERTY LTD" at bounding box center [1018, 300] width 894 height 13
copy p "JOYSTONE PROPERTY LTD"
click at [786, 240] on input "Important information needed" at bounding box center [1038, 240] width 854 height 29
paste input "JOYSTONE PROPERTY LTD"
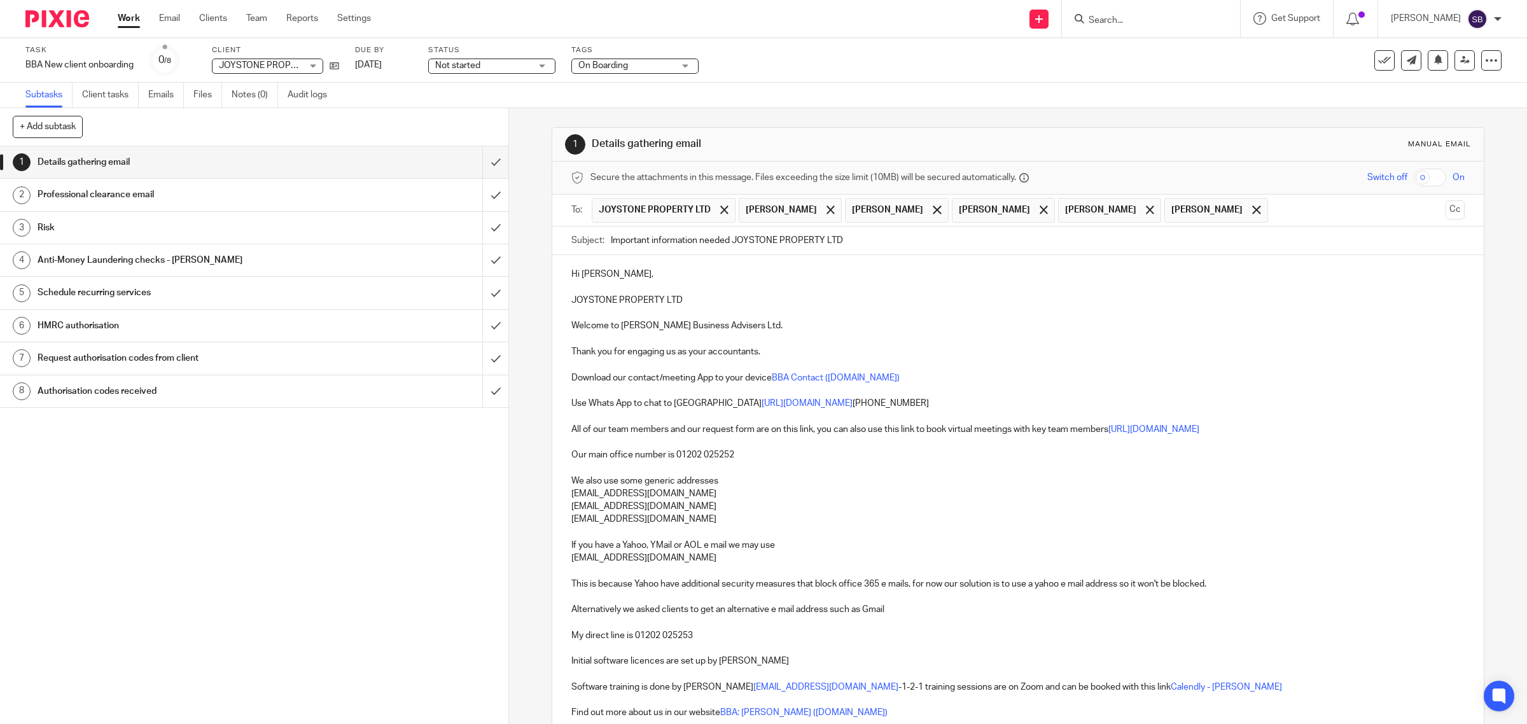
type input "Important information needed JOYSTONE PROPERTY LTD"
drag, startPoint x: 564, startPoint y: 303, endPoint x: 737, endPoint y: 319, distance: 173.7
click at [691, 303] on div "Hi Jo, JOYSTONE PROPERTY LTD Welcome to Bicknell Business Advisers Ltd. Thank y…" at bounding box center [1018, 582] width 932 height 654
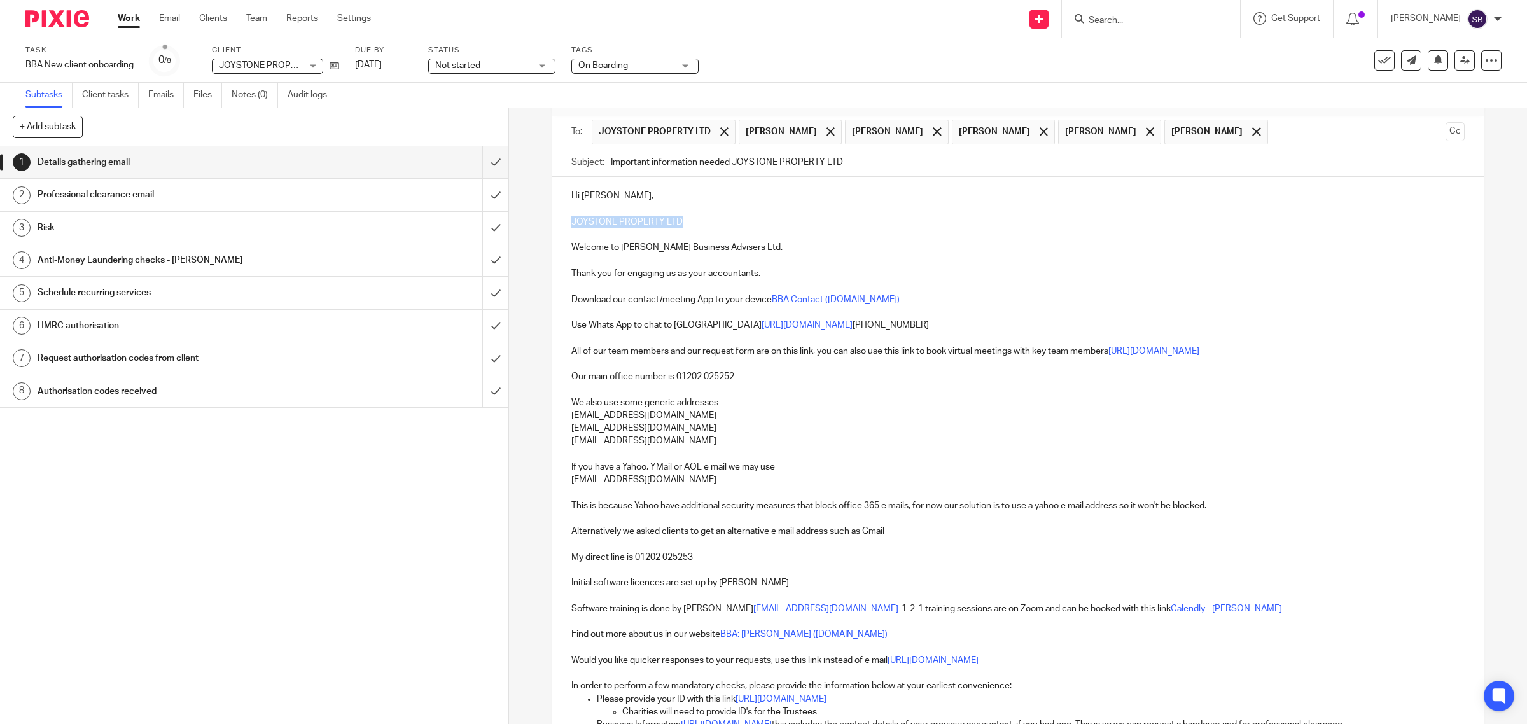
scroll to position [302, 0]
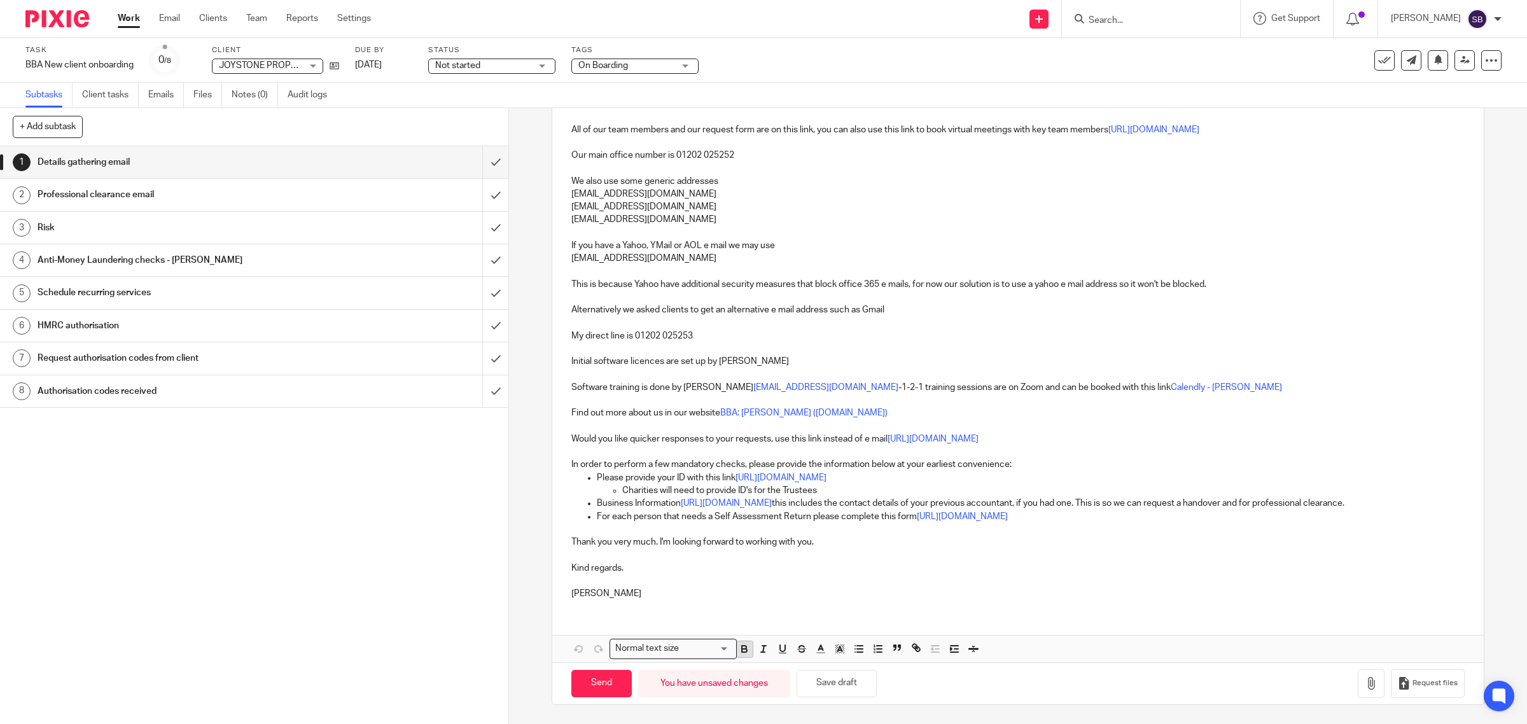
click at [742, 649] on icon "button" at bounding box center [744, 650] width 5 height 3
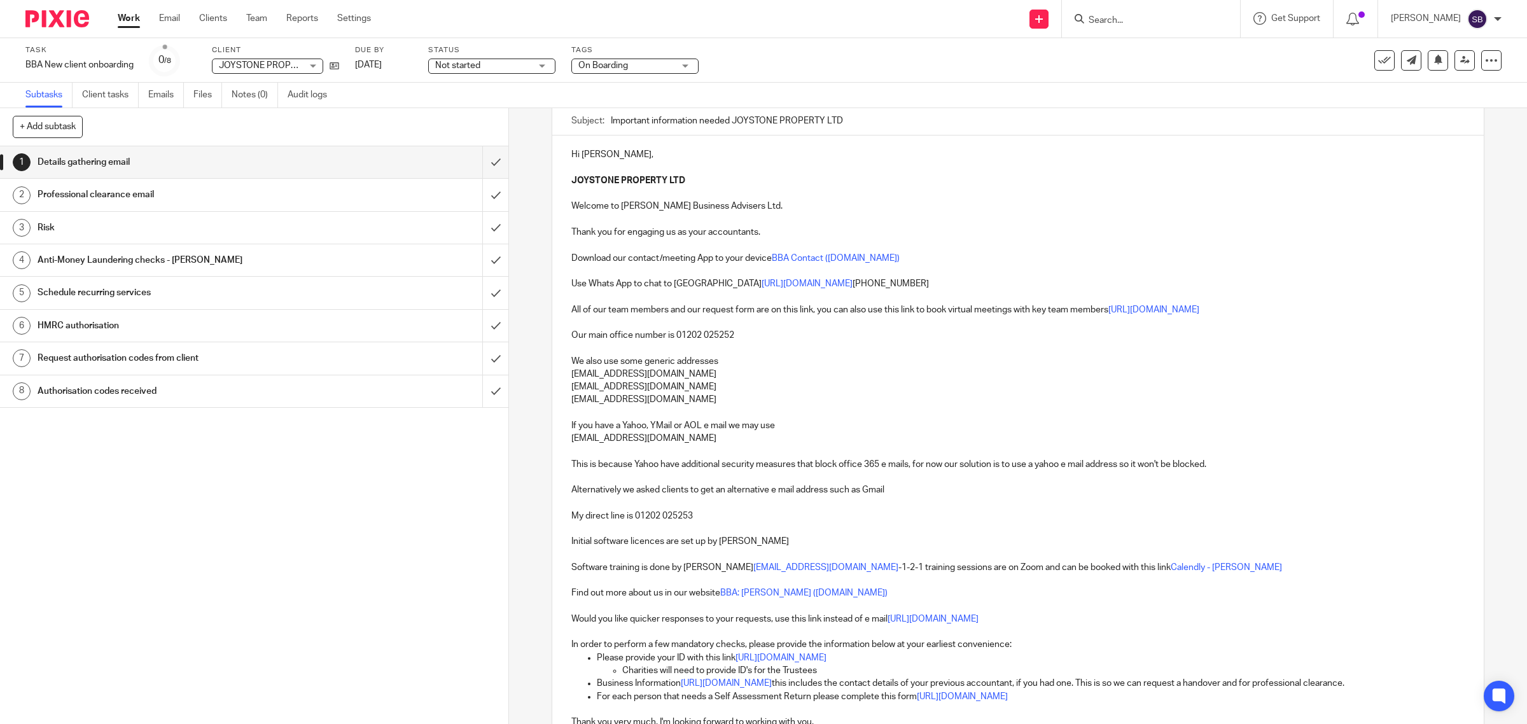
scroll to position [239, 0]
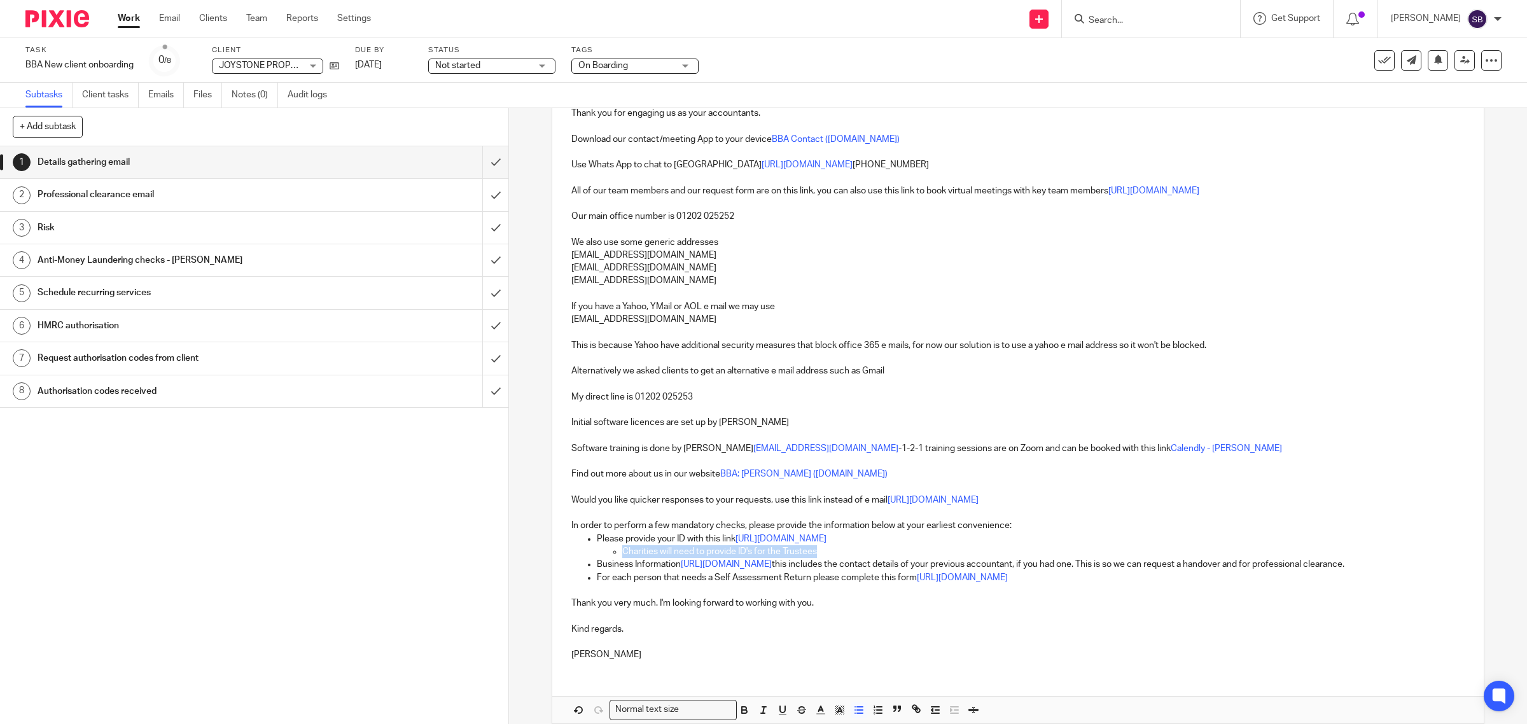
drag, startPoint x: 616, startPoint y: 555, endPoint x: 816, endPoint y: 557, distance: 200.4
click at [816, 557] on ul "Charities will need to provide ID's for the Trustees" at bounding box center [1031, 551] width 868 height 13
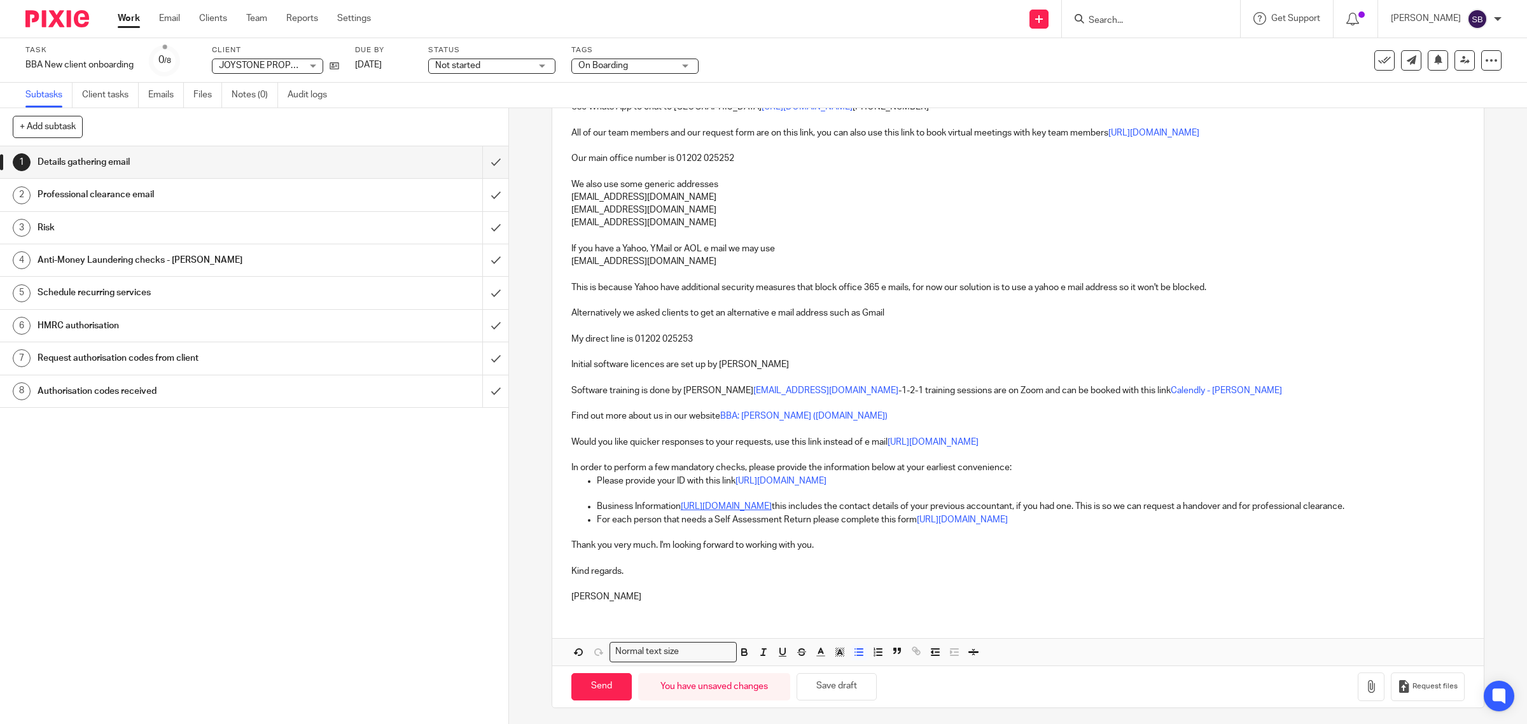
scroll to position [302, 0]
drag, startPoint x: 579, startPoint y: 689, endPoint x: 587, endPoint y: 674, distance: 16.5
click at [579, 688] on input "Send" at bounding box center [601, 683] width 60 height 27
type input "Sent"
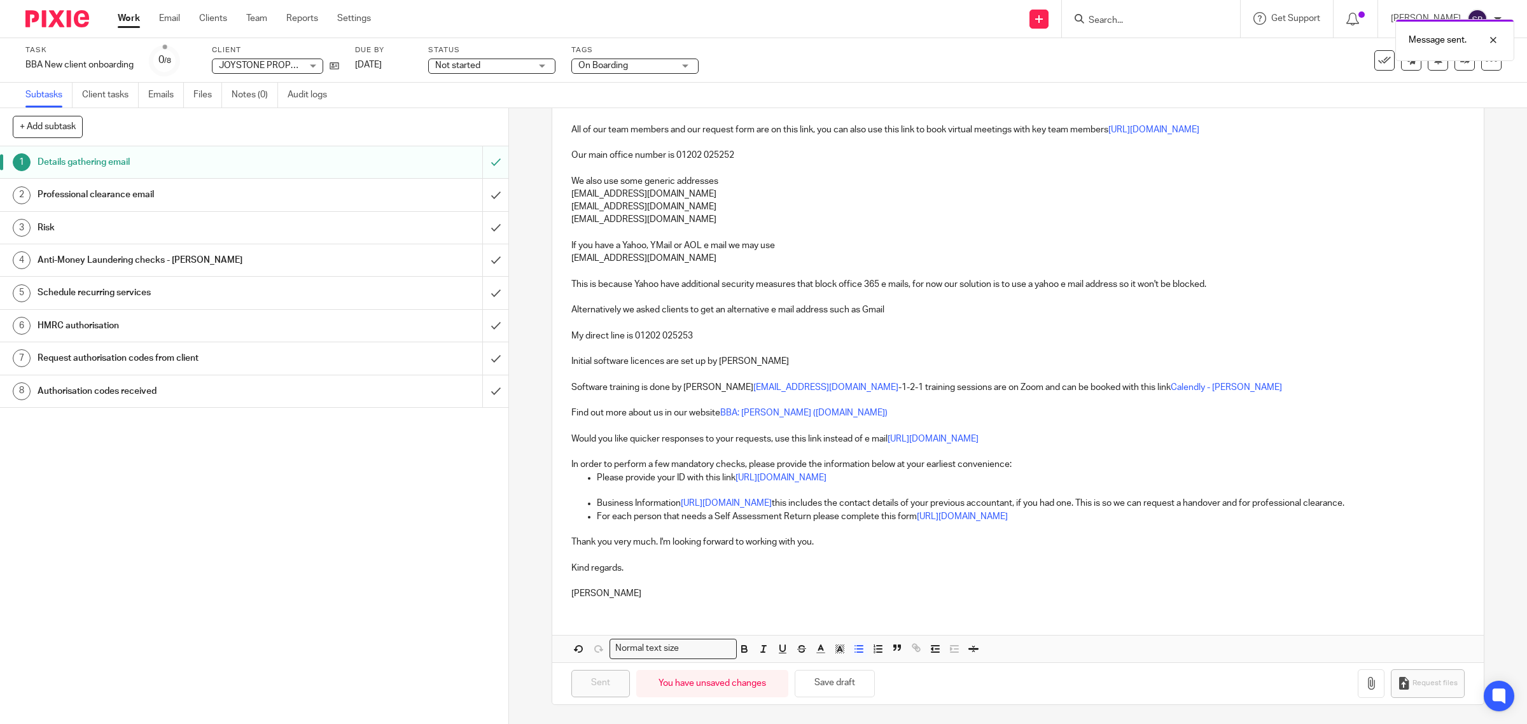
scroll to position [0, 0]
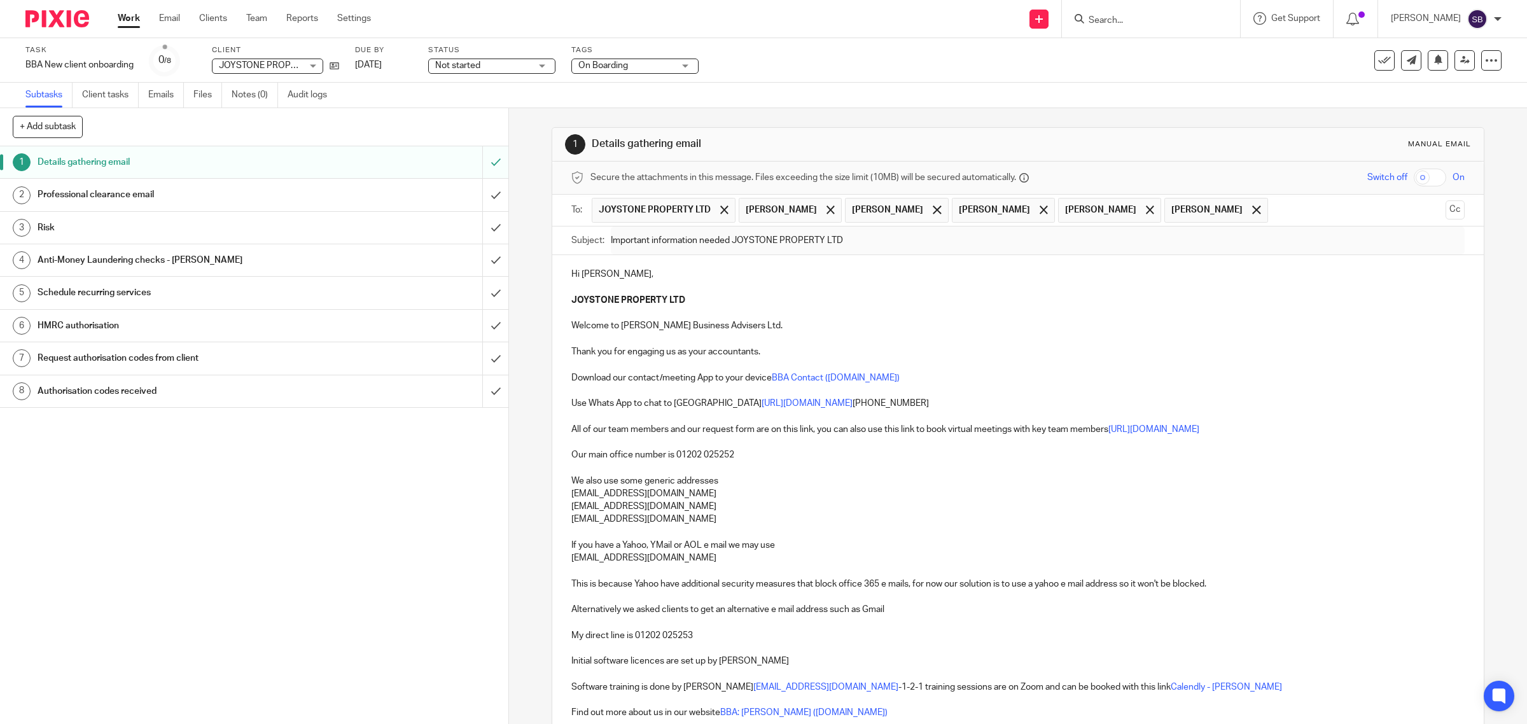
click at [1151, 23] on input "Search" at bounding box center [1144, 20] width 115 height 11
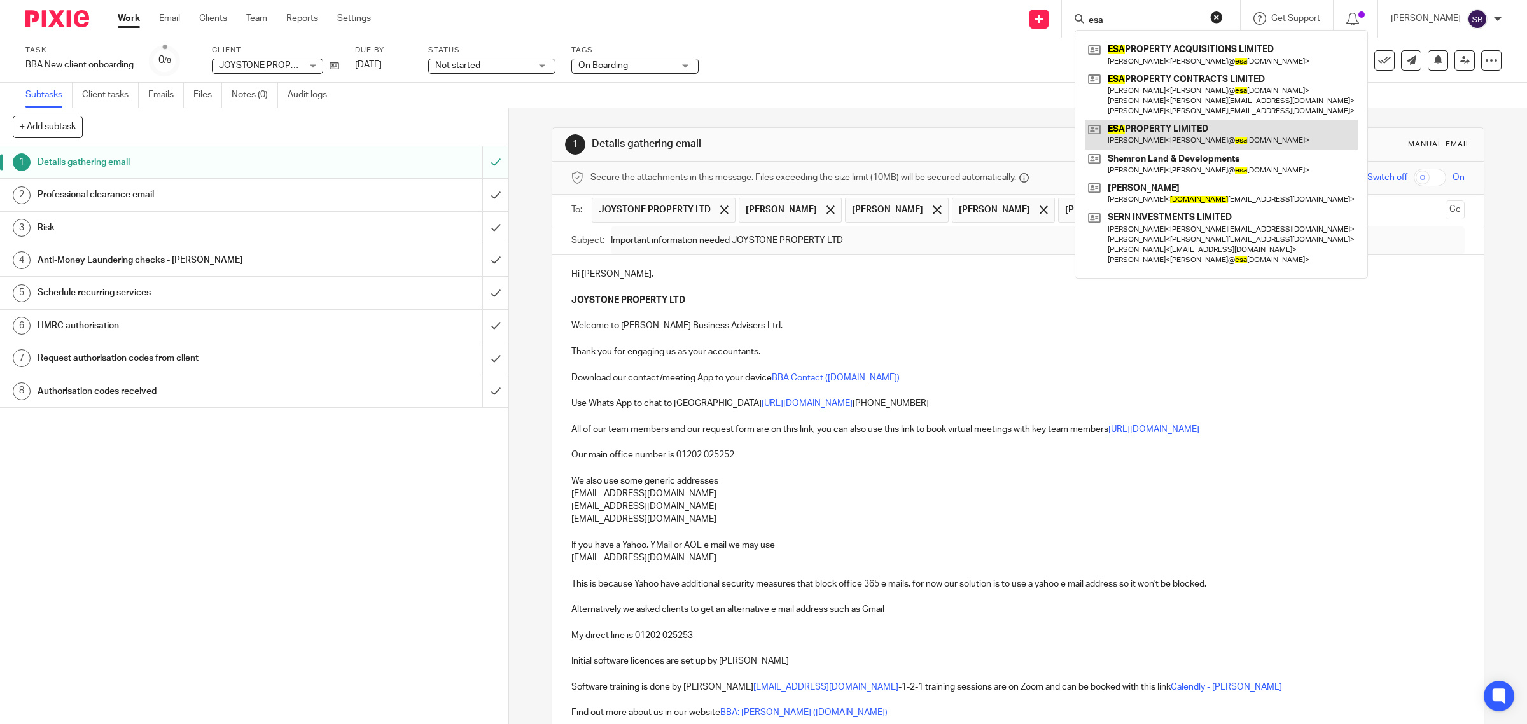
type input "esa"
click at [1181, 129] on link at bounding box center [1221, 134] width 273 height 29
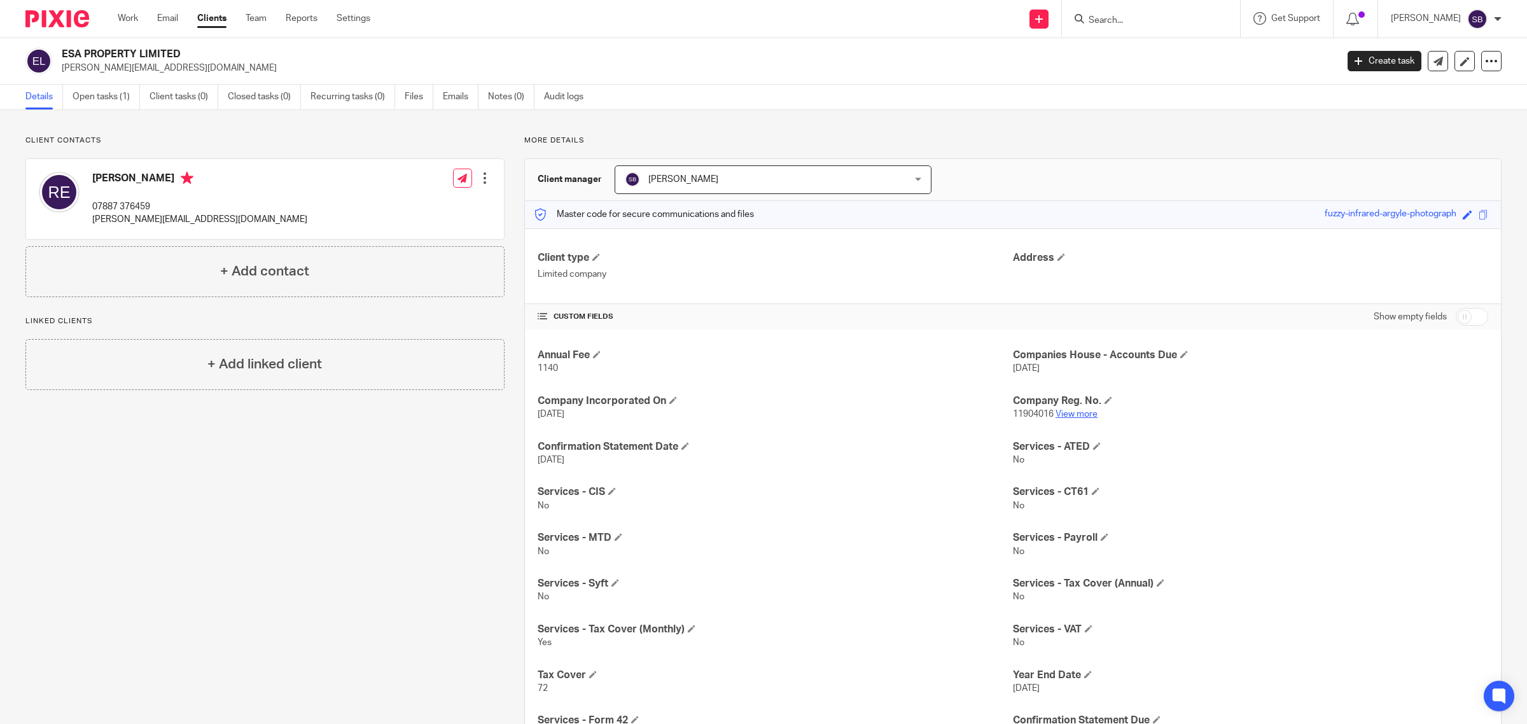
click at [1080, 418] on link "View more" at bounding box center [1076, 414] width 42 height 9
click at [1127, 13] on form at bounding box center [1154, 19] width 135 height 16
click at [1132, 21] on input "Search" at bounding box center [1144, 20] width 115 height 11
type input "yg"
click at [1149, 54] on link at bounding box center [1196, 54] width 223 height 29
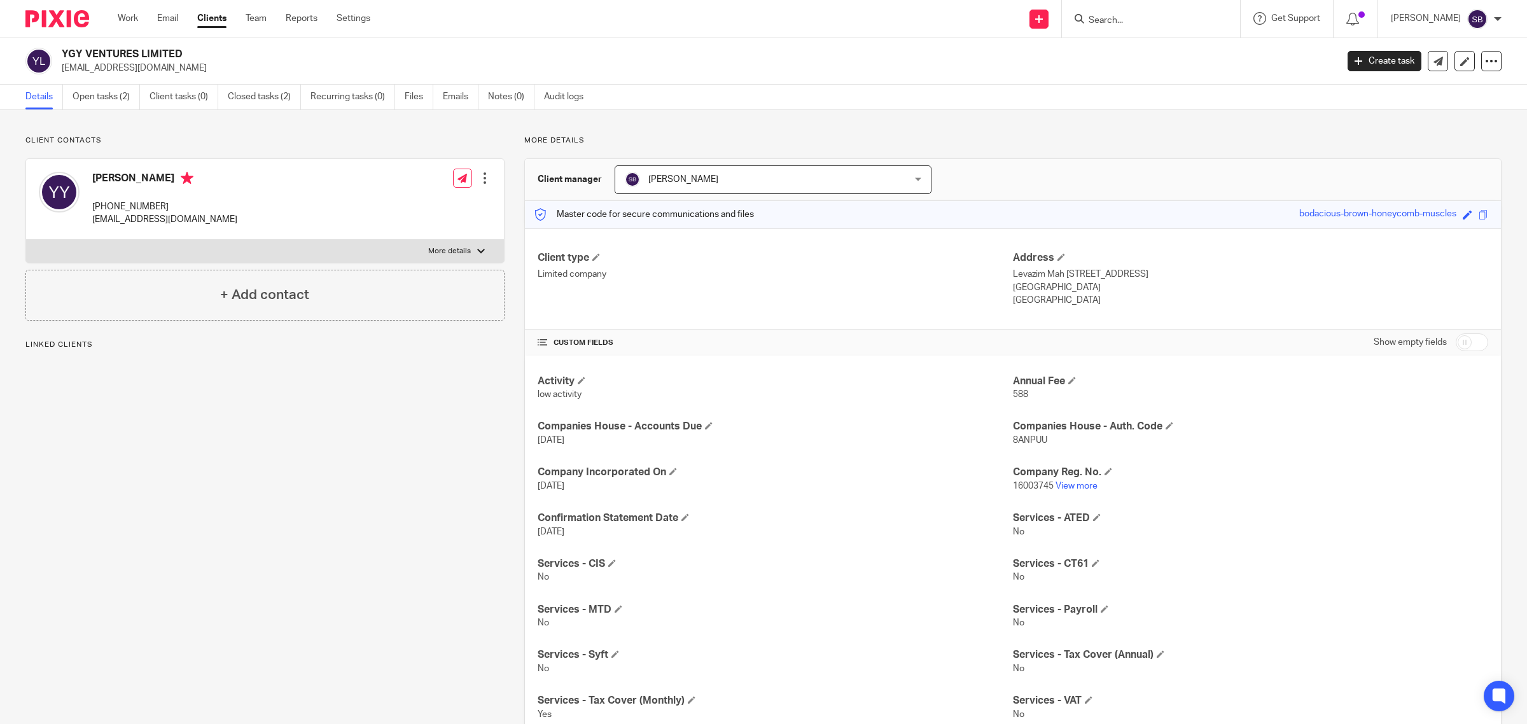
click at [1066, 492] on p "16003745 View more" at bounding box center [1250, 486] width 475 height 13
click at [1066, 488] on link "View more" at bounding box center [1076, 486] width 42 height 9
